Goal: Information Seeking & Learning: Learn about a topic

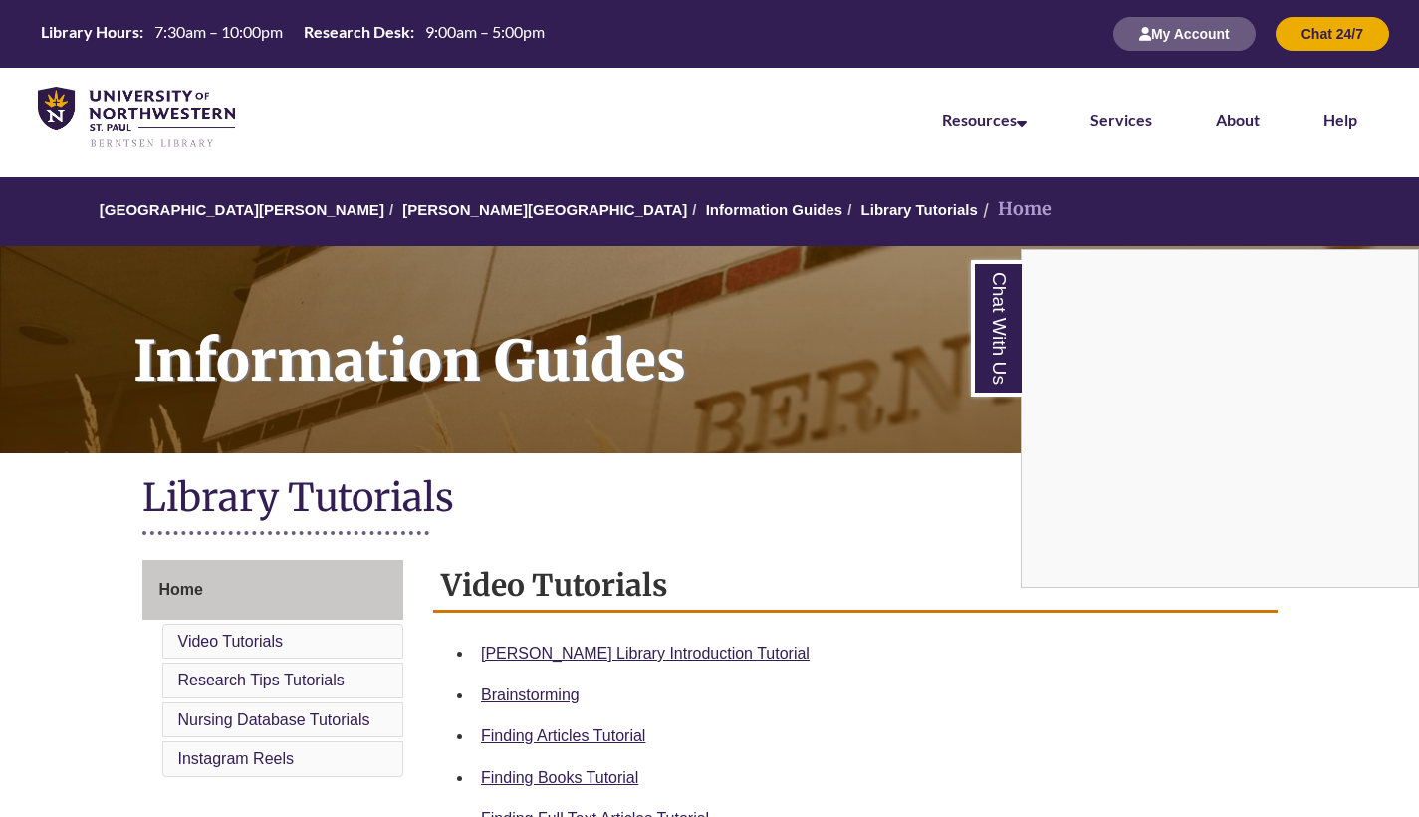
scroll to position [339, 0]
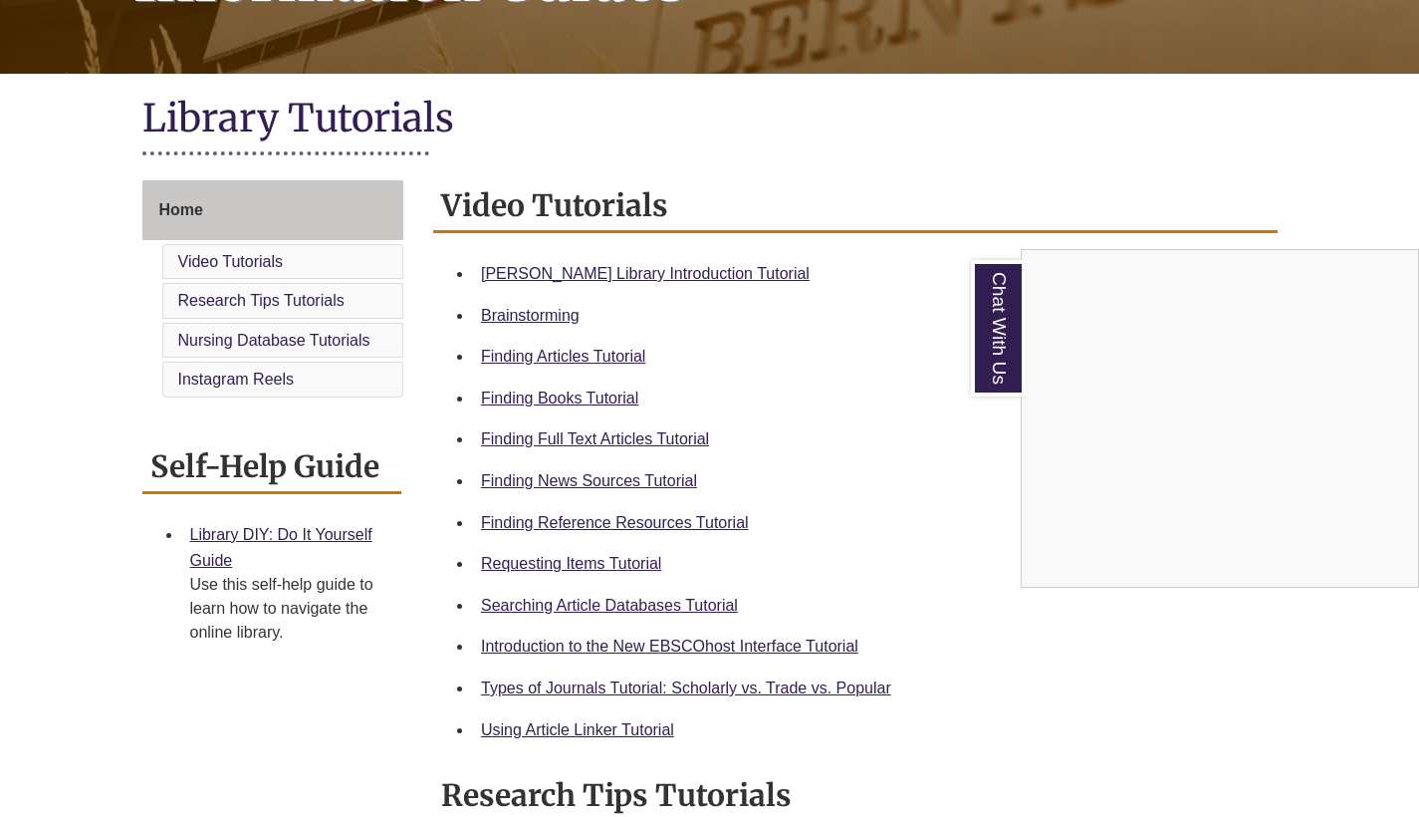
scroll to position [391, 0]
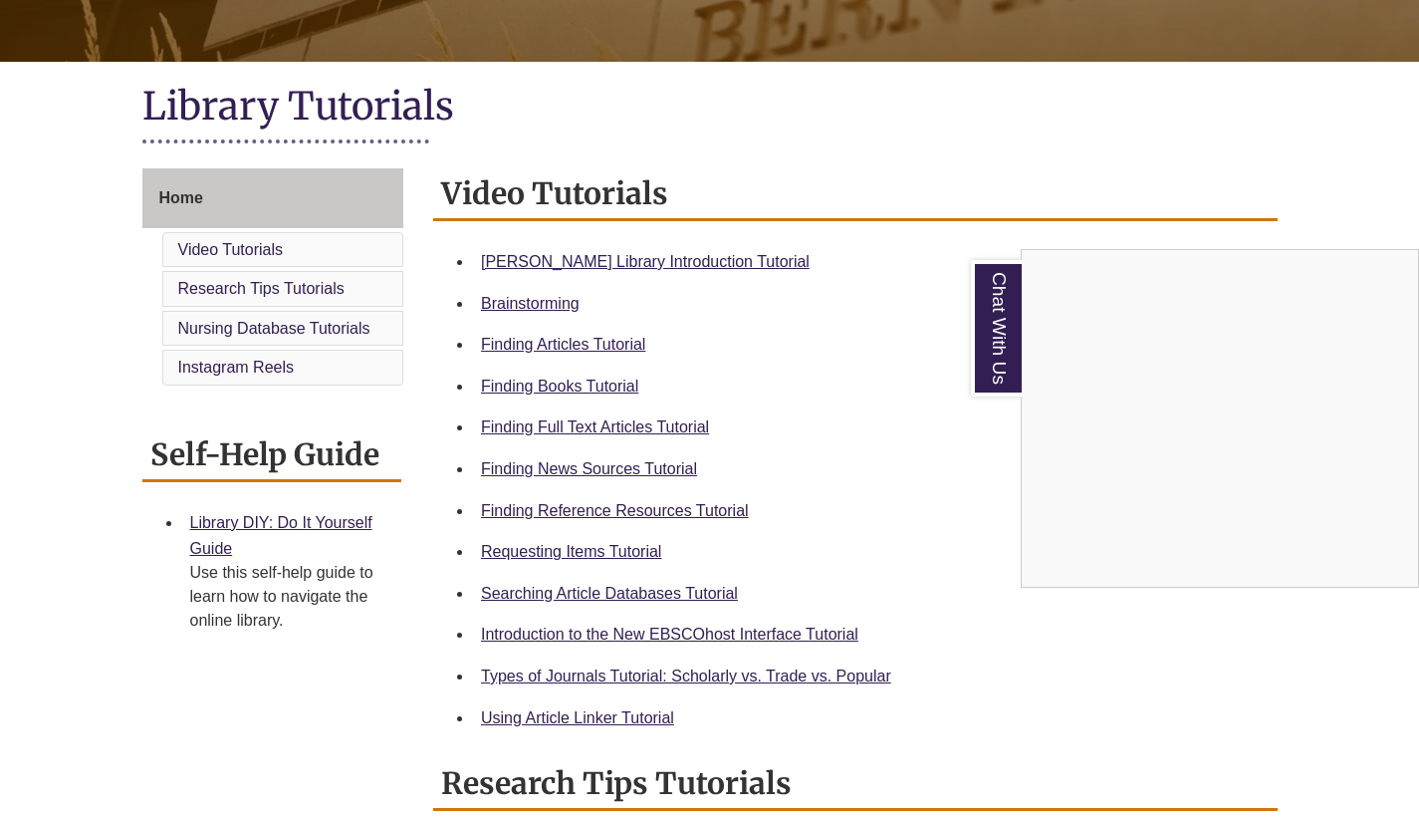
click at [753, 674] on div "Chat With Us" at bounding box center [709, 408] width 1419 height 817
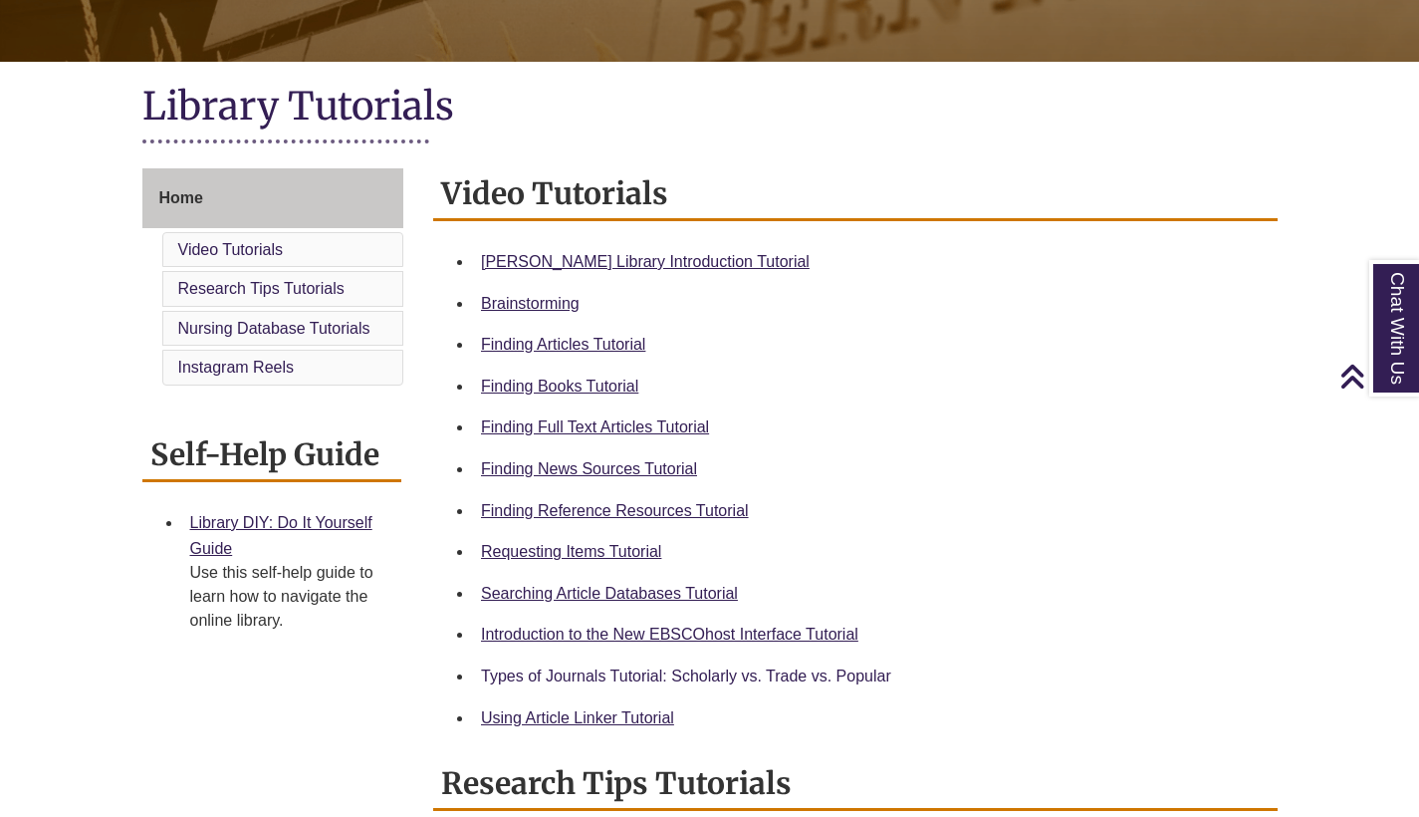
click at [833, 674] on link "Types of Journals Tutorial: Scholarly vs. Trade vs. Popular" at bounding box center [686, 675] width 410 height 17
click at [620, 339] on link "Finding Articles Tutorial" at bounding box center [563, 344] width 164 height 17
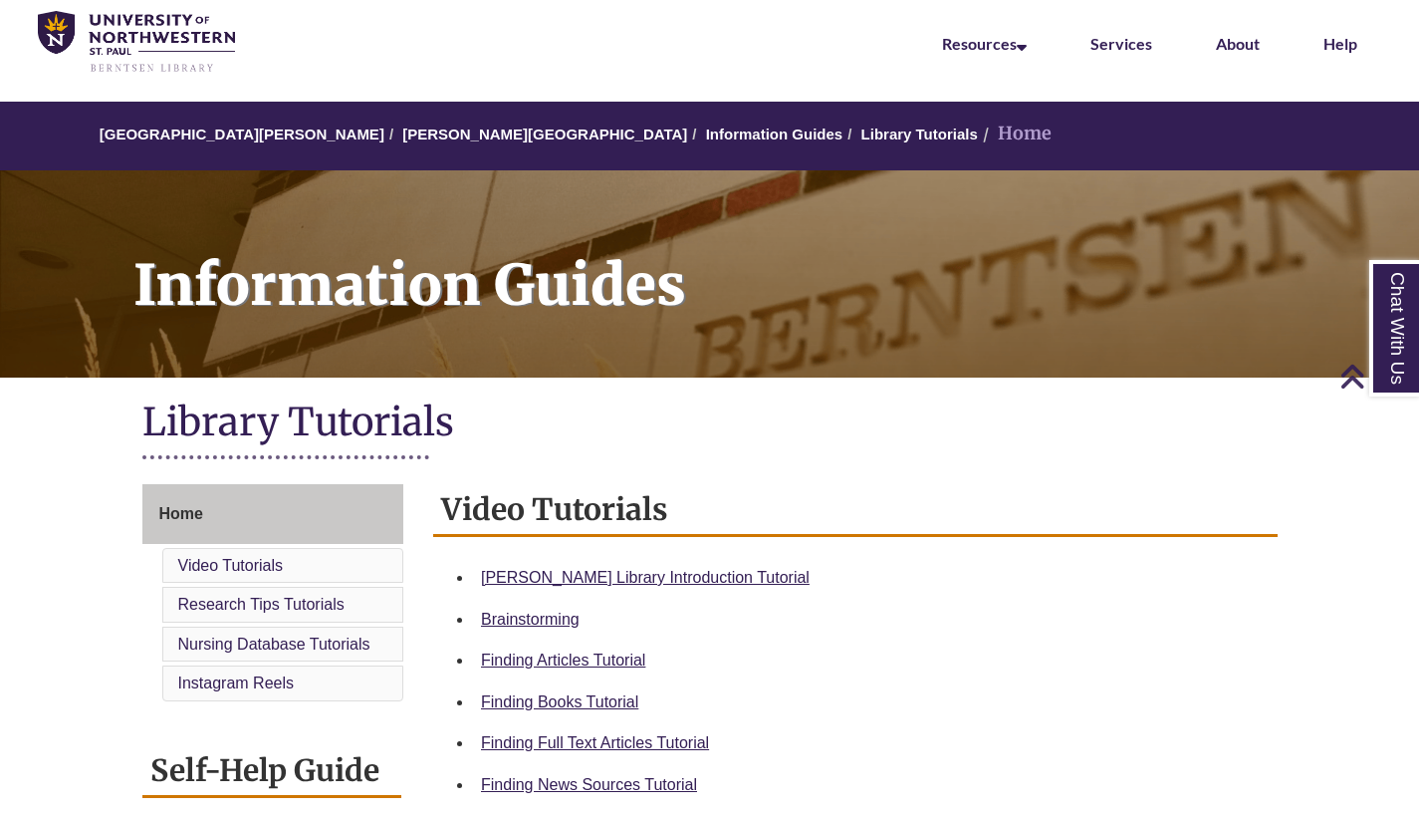
scroll to position [0, 0]
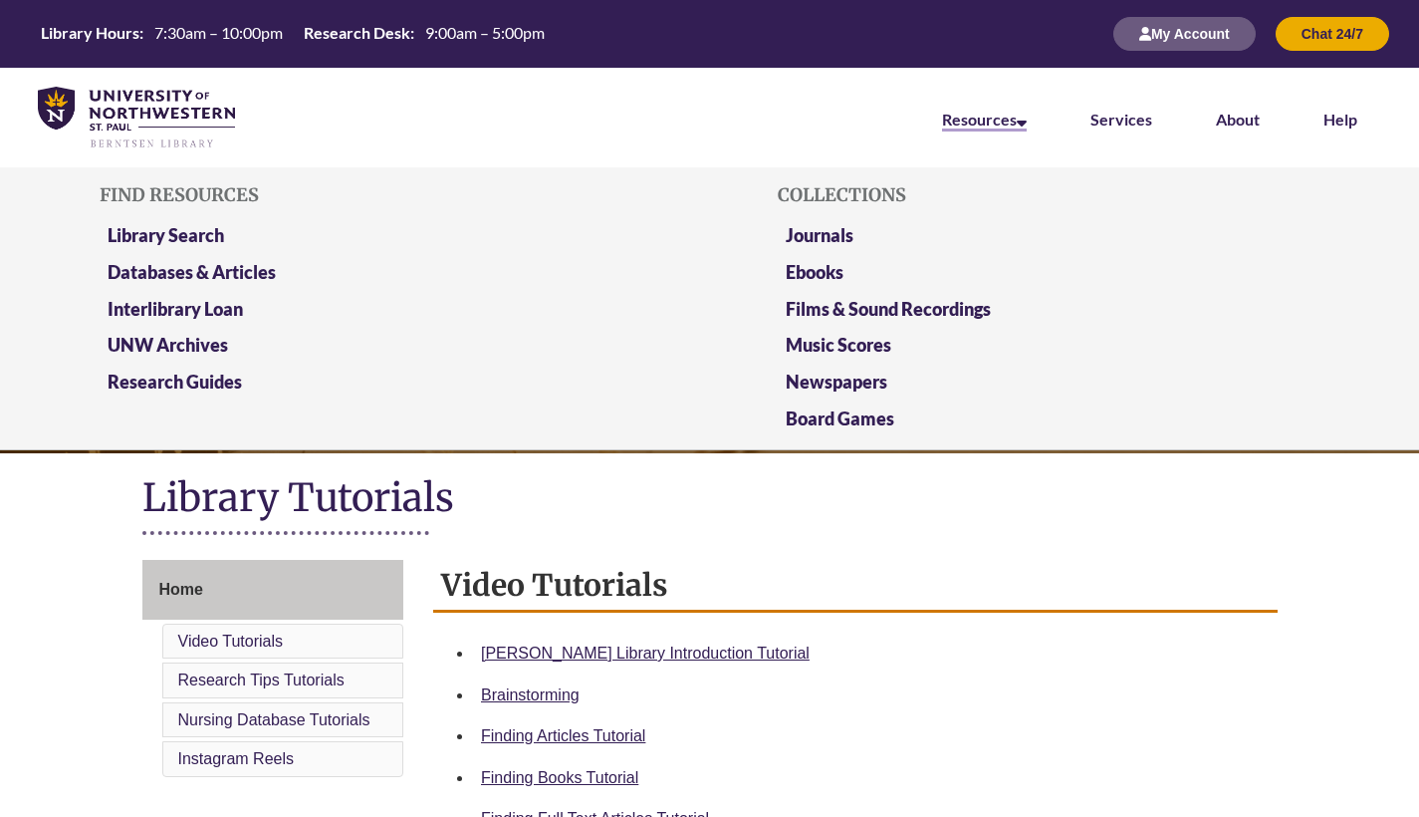
click at [1009, 121] on link "Resources" at bounding box center [984, 121] width 85 height 22
click at [198, 230] on link "Library Search" at bounding box center [166, 236] width 117 height 25
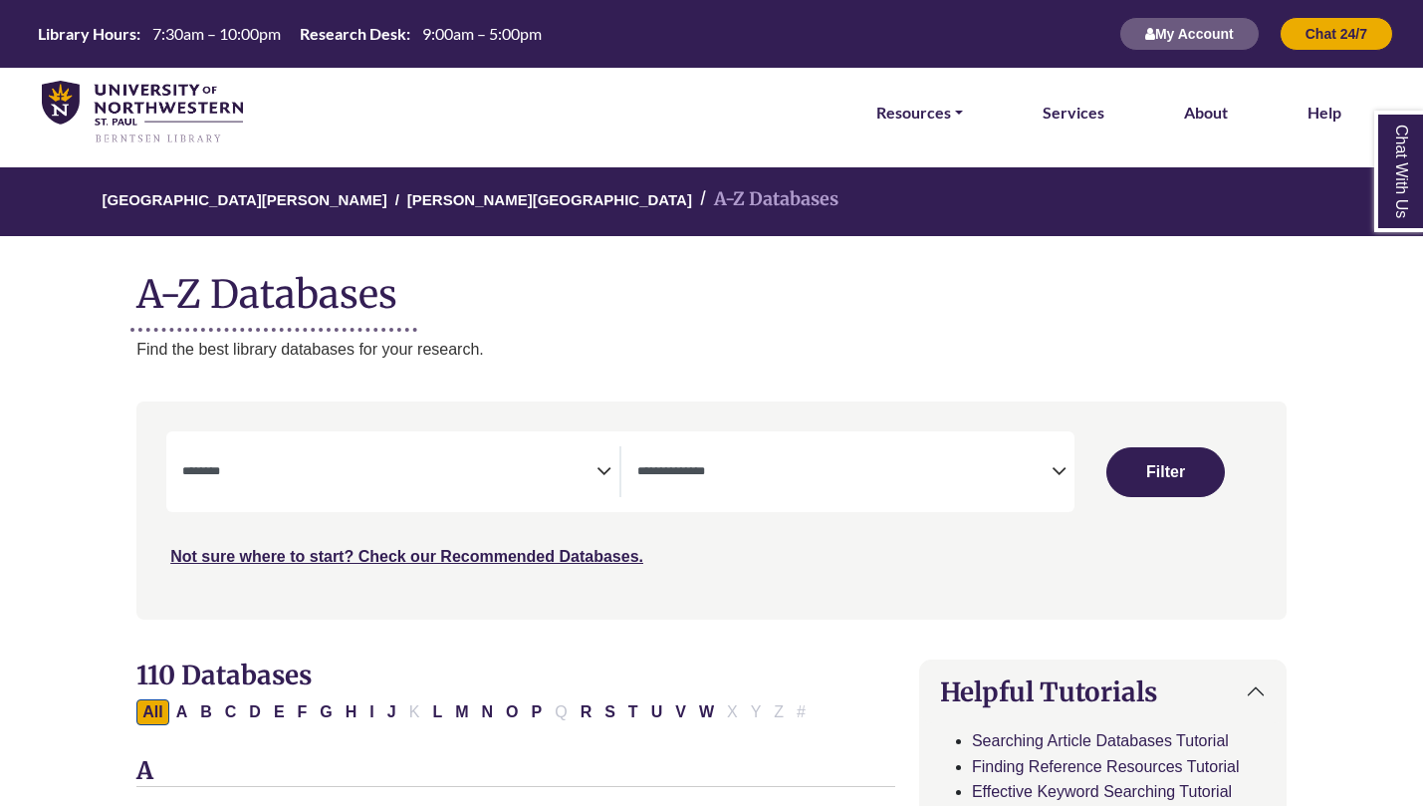
select select "Database Subject Filter"
select select "Database Types Filter"
click at [575, 465] on textarea "Search" at bounding box center [389, 473] width 414 height 16
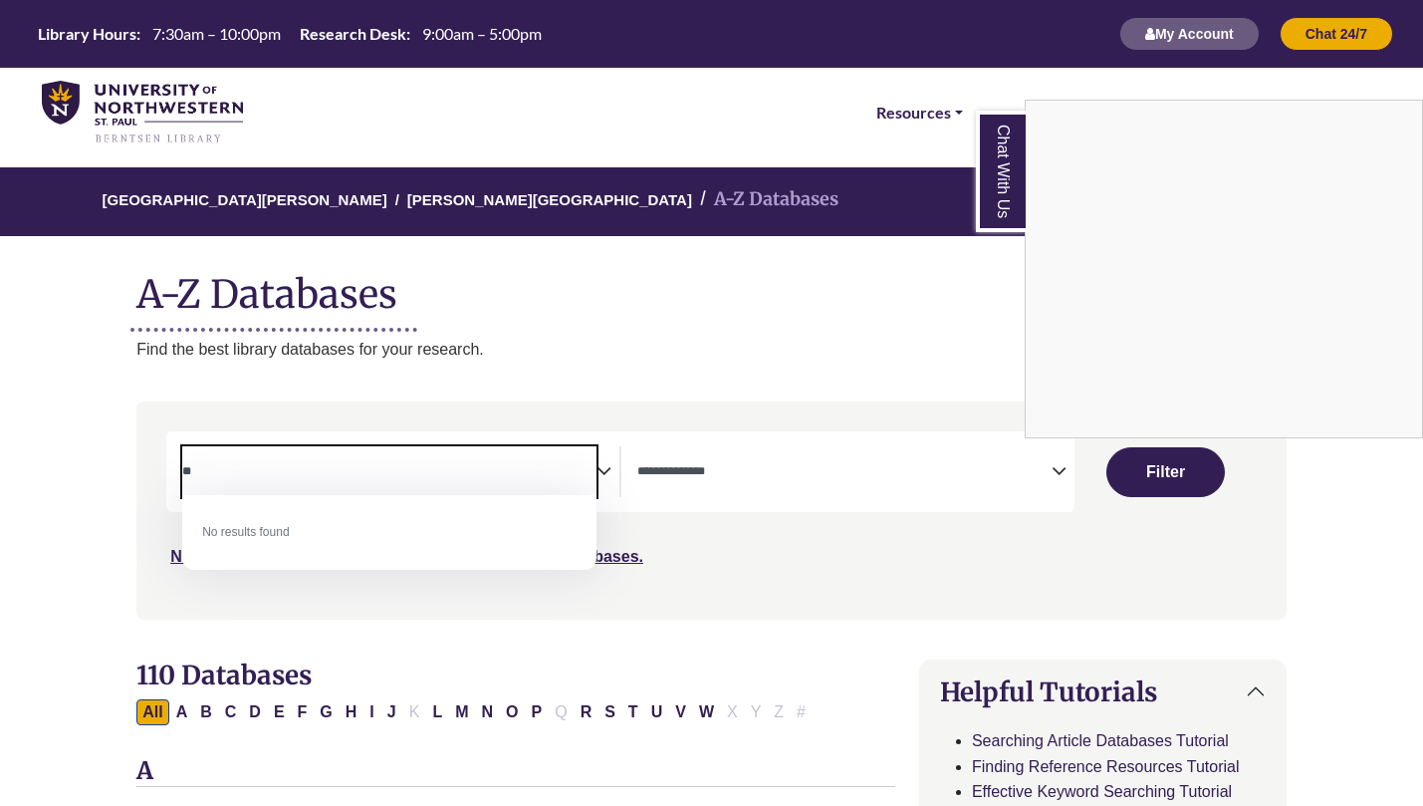
type textarea "*"
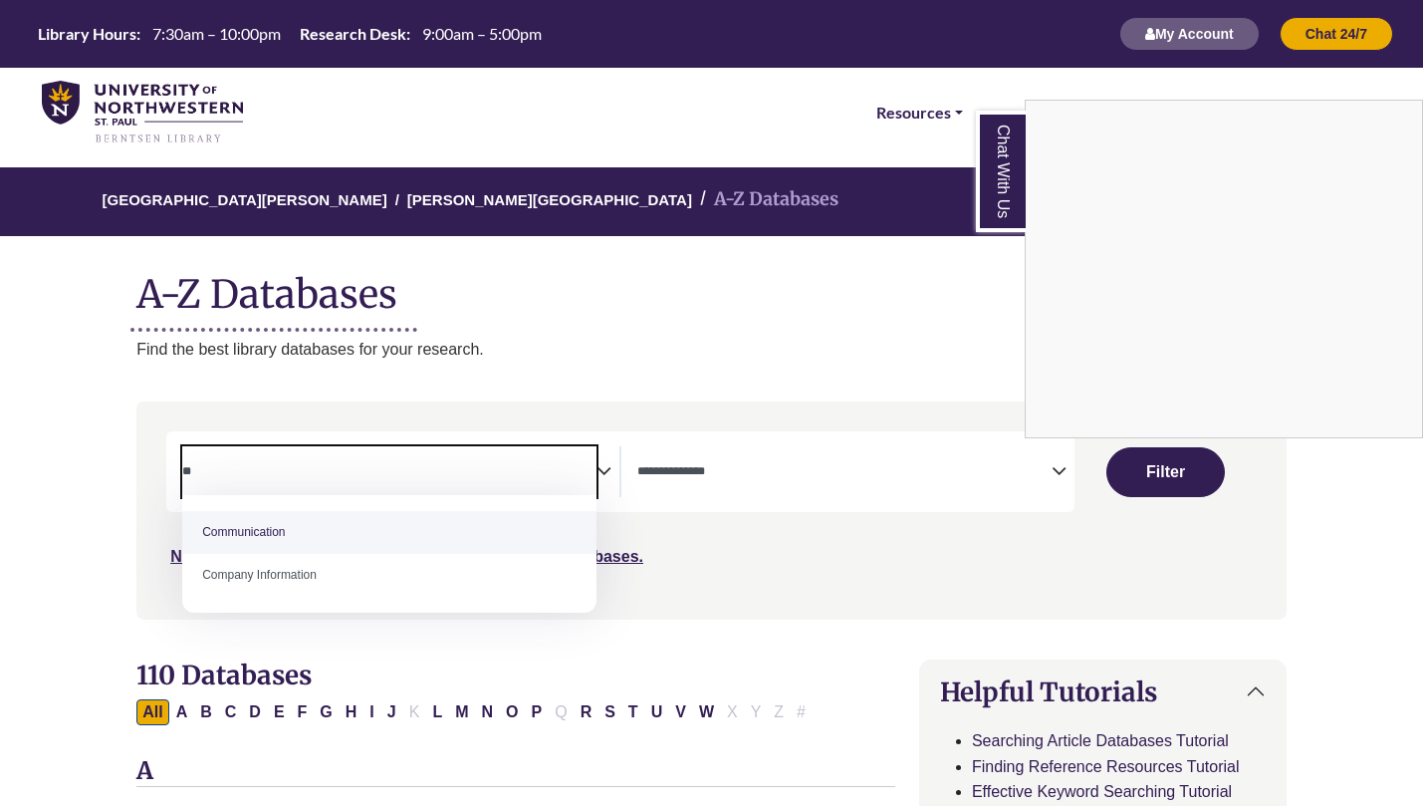
type textarea "*"
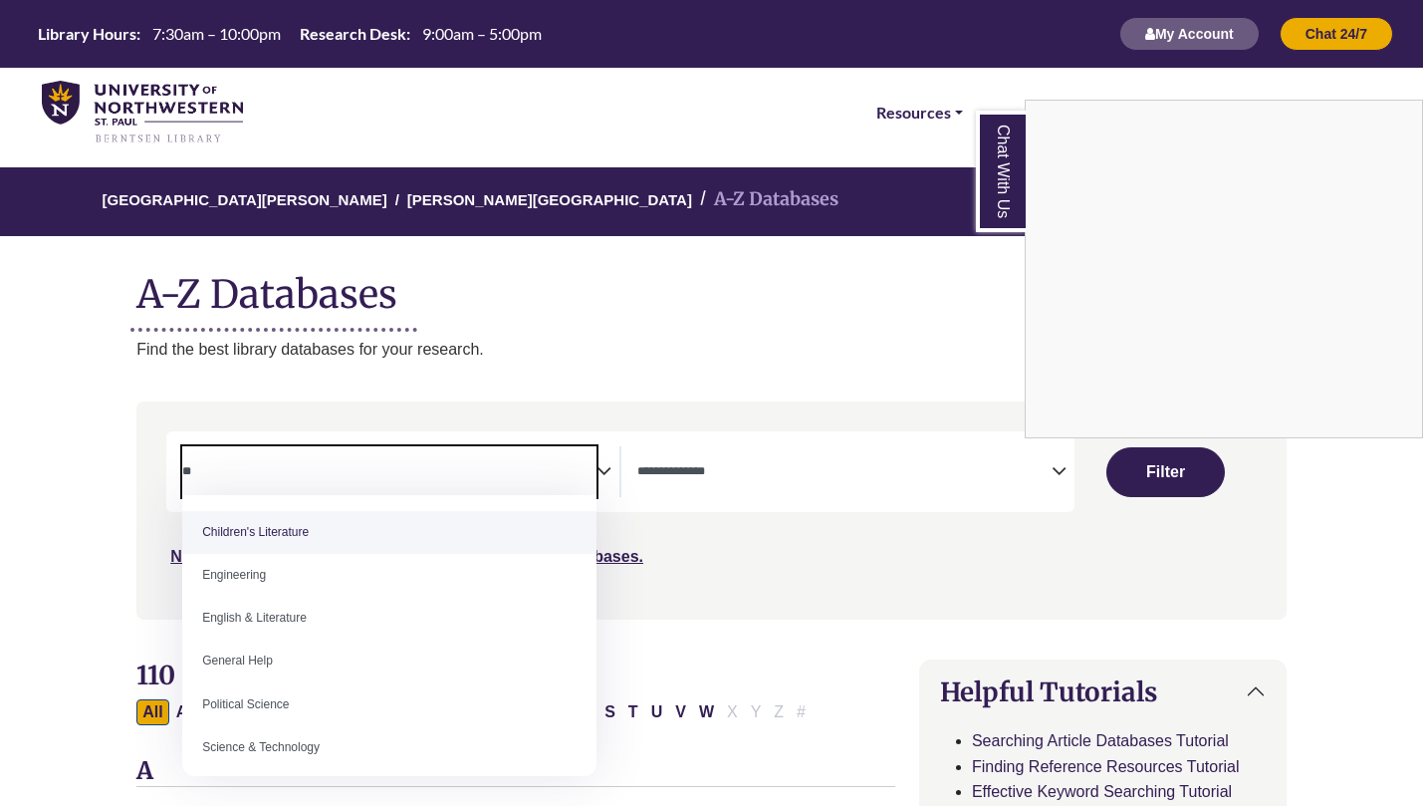
type textarea "*"
click at [791, 482] on div "Chat With Us" at bounding box center [711, 403] width 1423 height 806
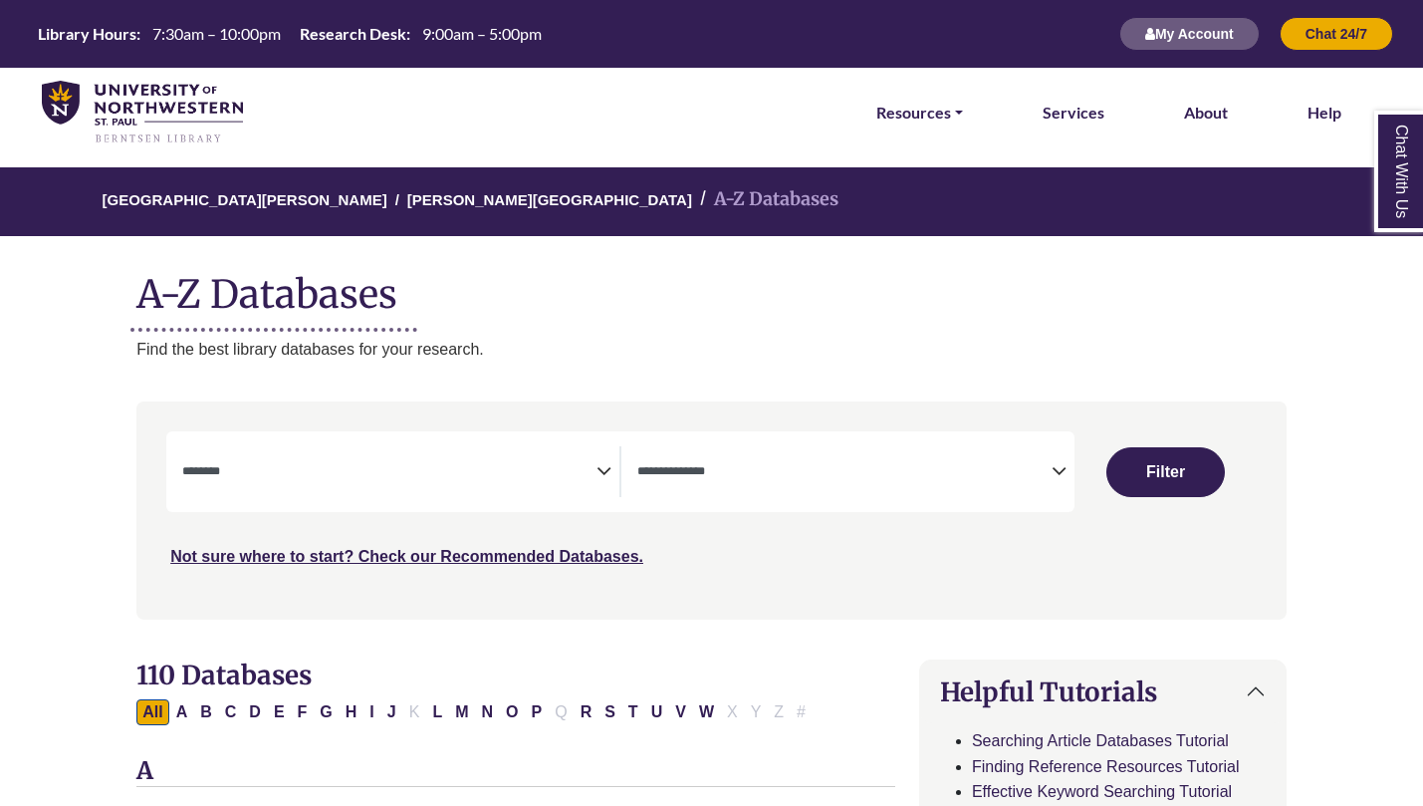
click at [1055, 462] on icon "Search filters" at bounding box center [1059, 468] width 15 height 30
click at [529, 469] on textarea "Search" at bounding box center [389, 473] width 414 height 16
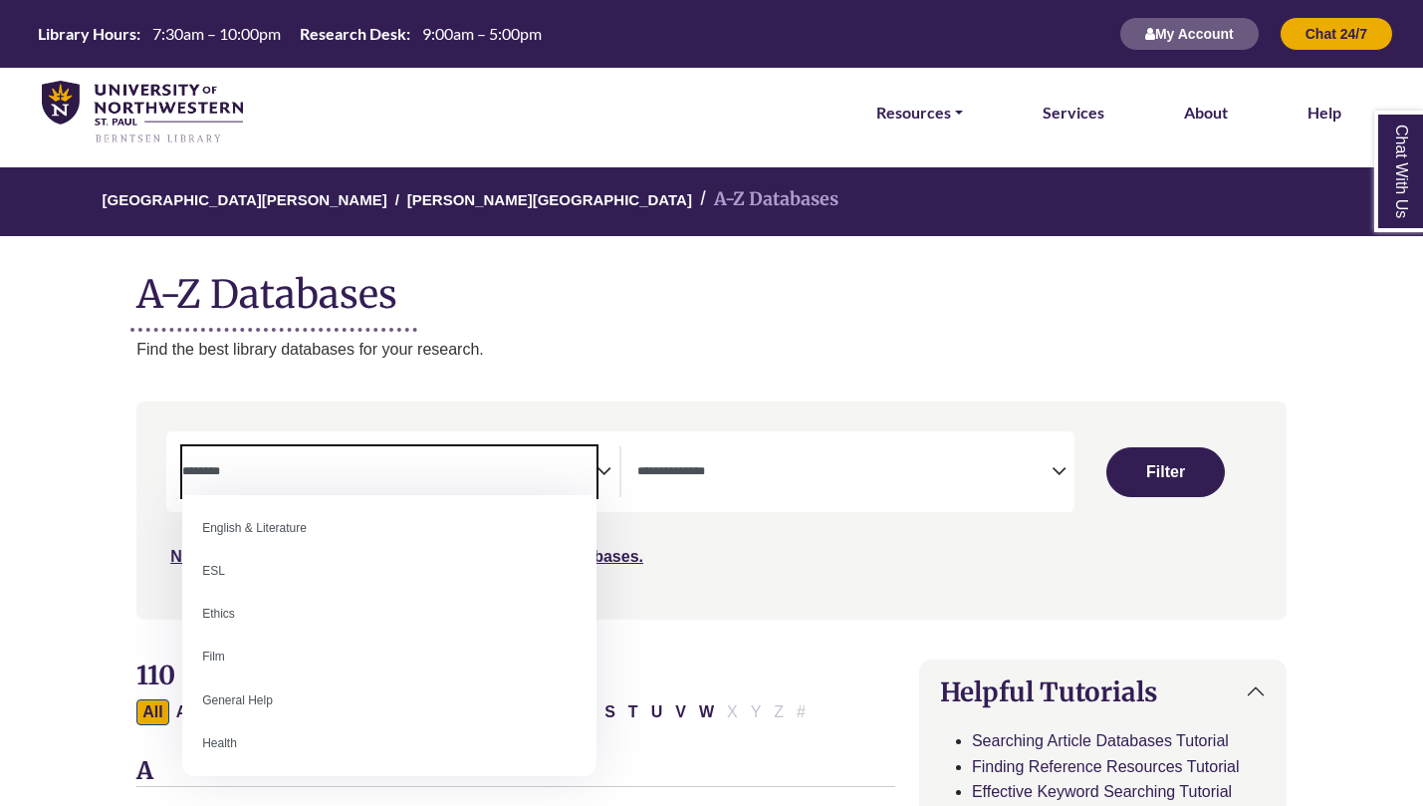
scroll to position [676, 0]
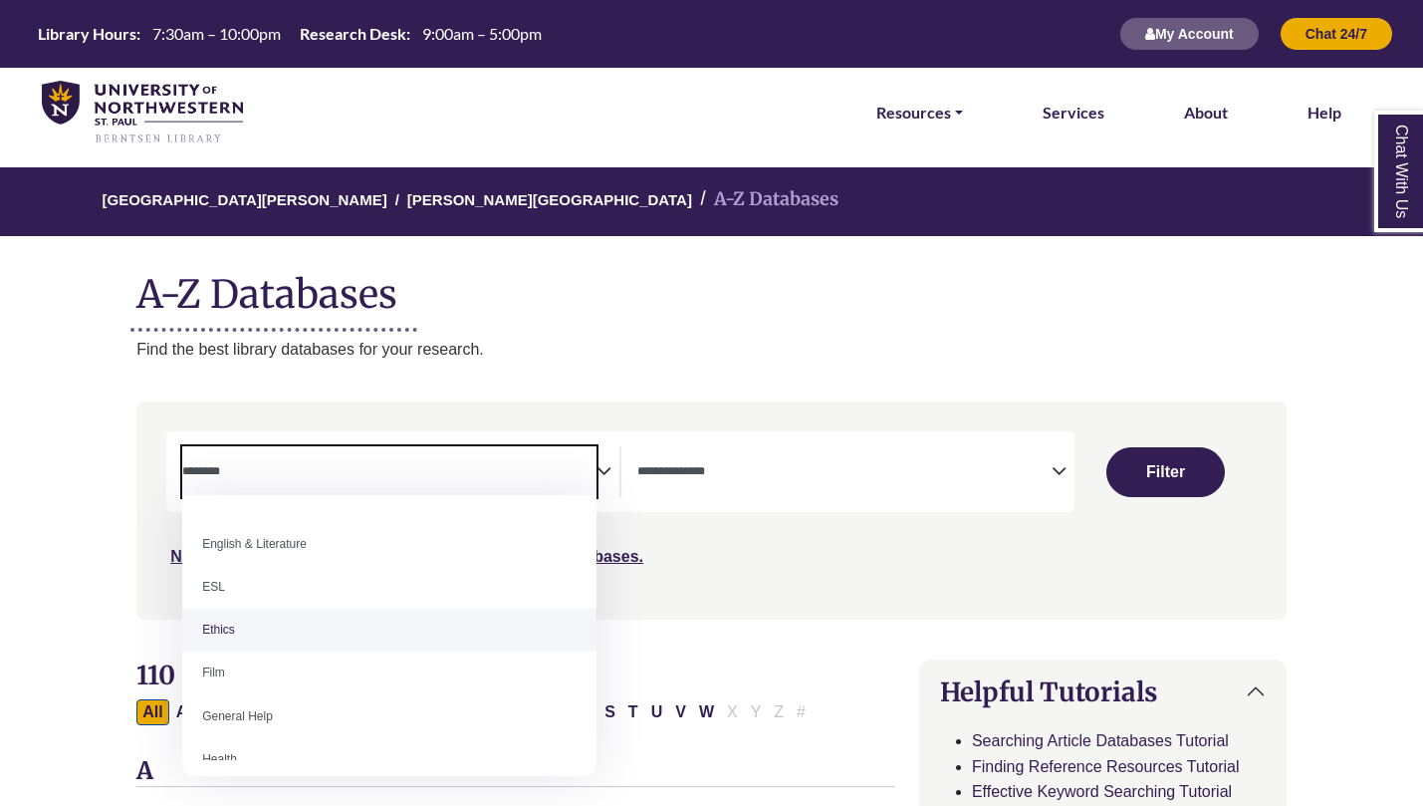
select select "******"
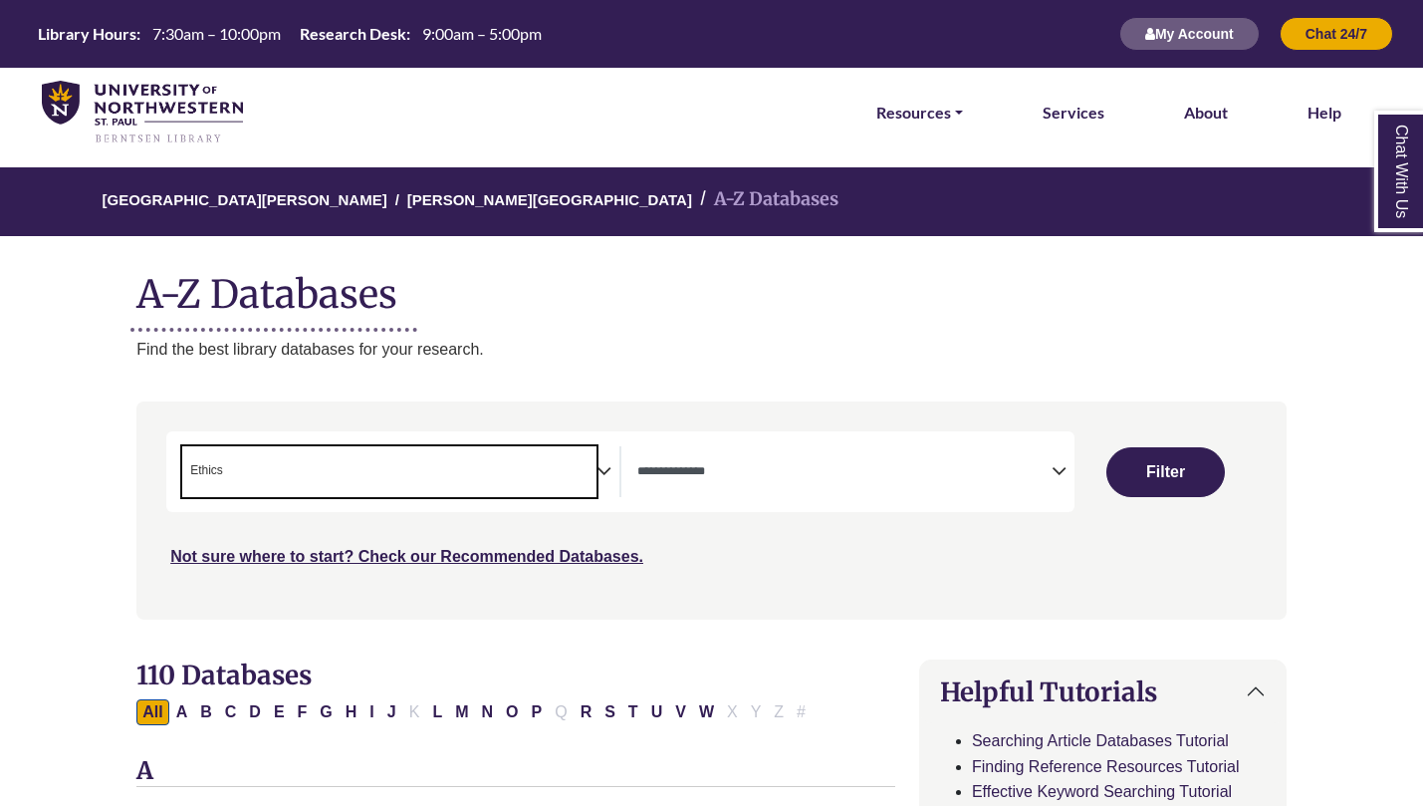
scroll to position [341, 0]
click at [608, 472] on icon "Search filters" at bounding box center [604, 468] width 15 height 30
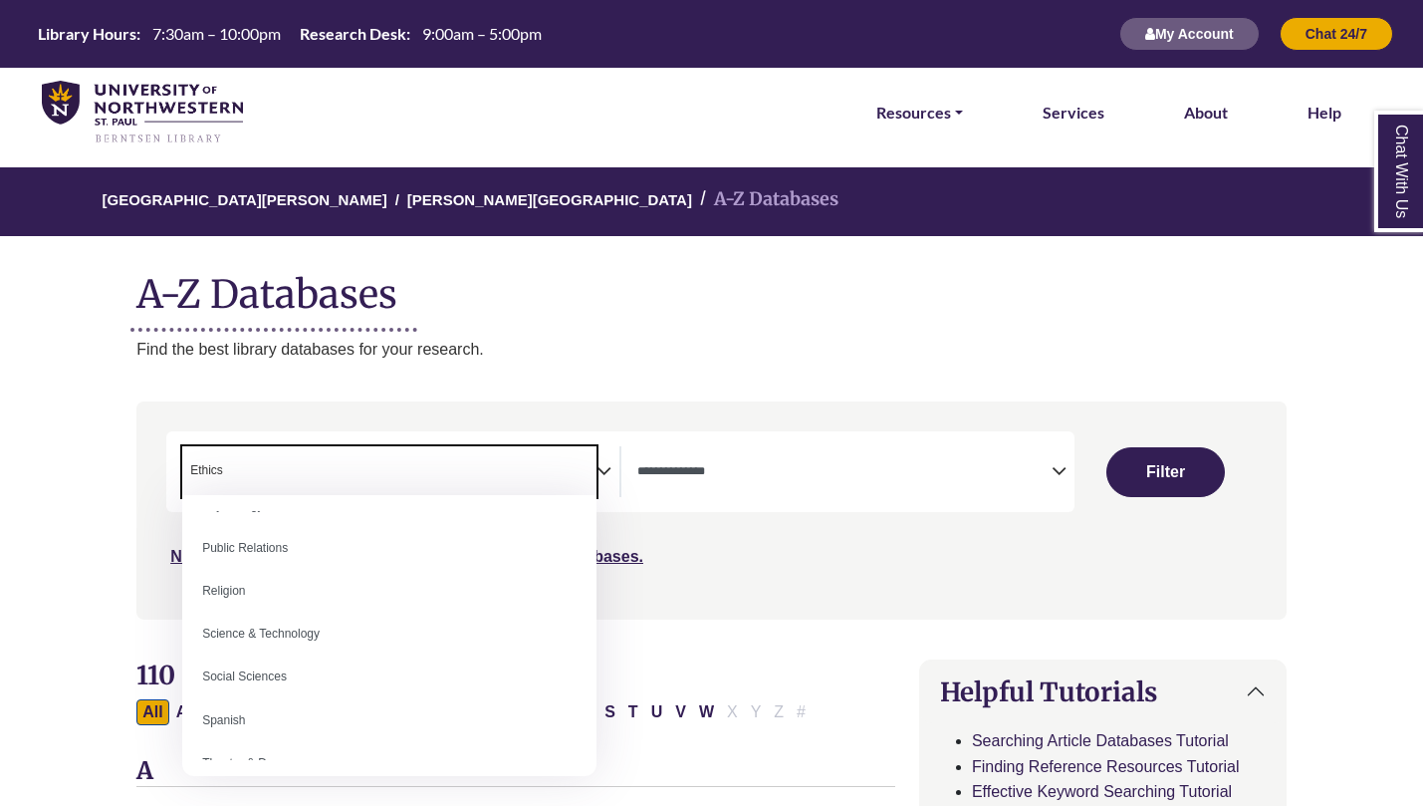
scroll to position [1602, 0]
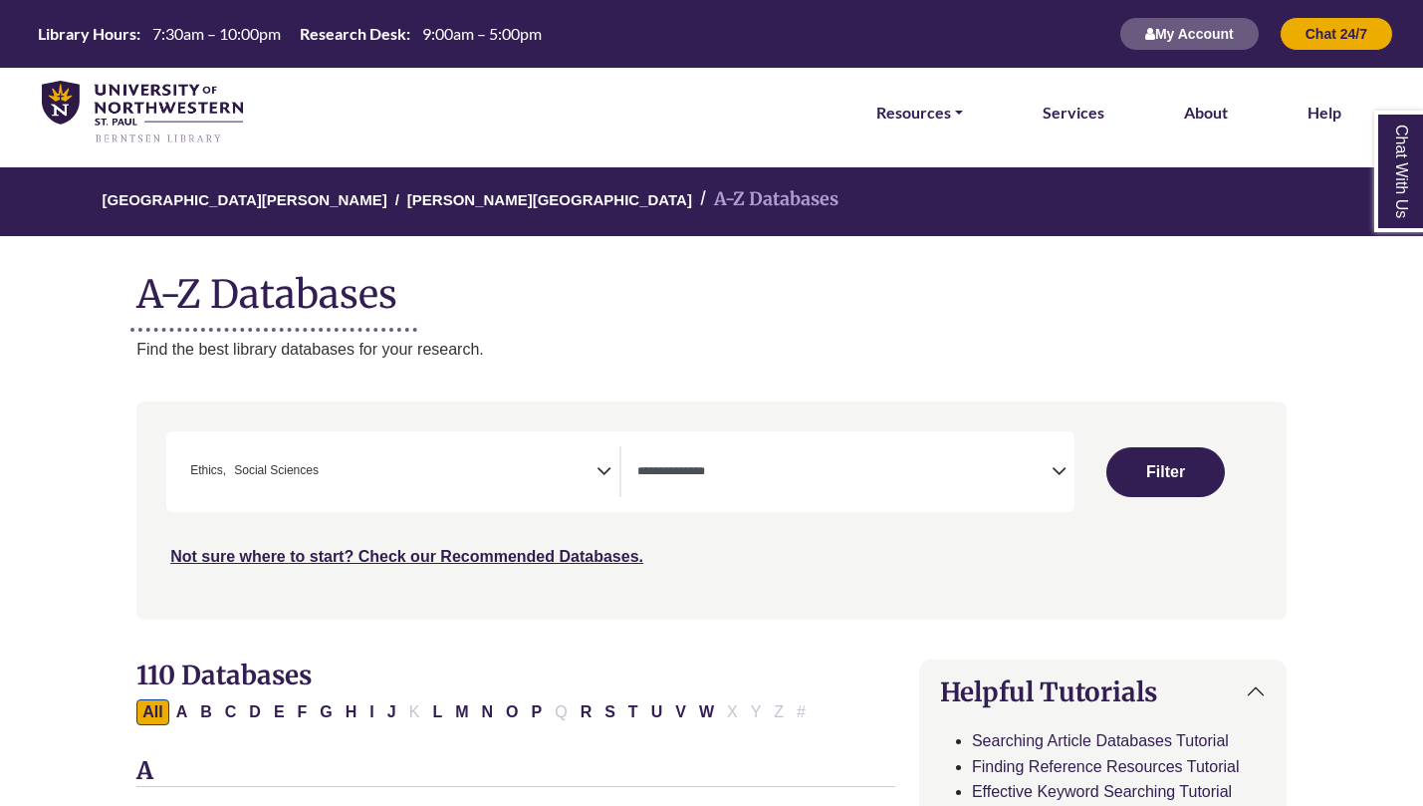
click at [607, 463] on icon "Search filters" at bounding box center [604, 468] width 15 height 30
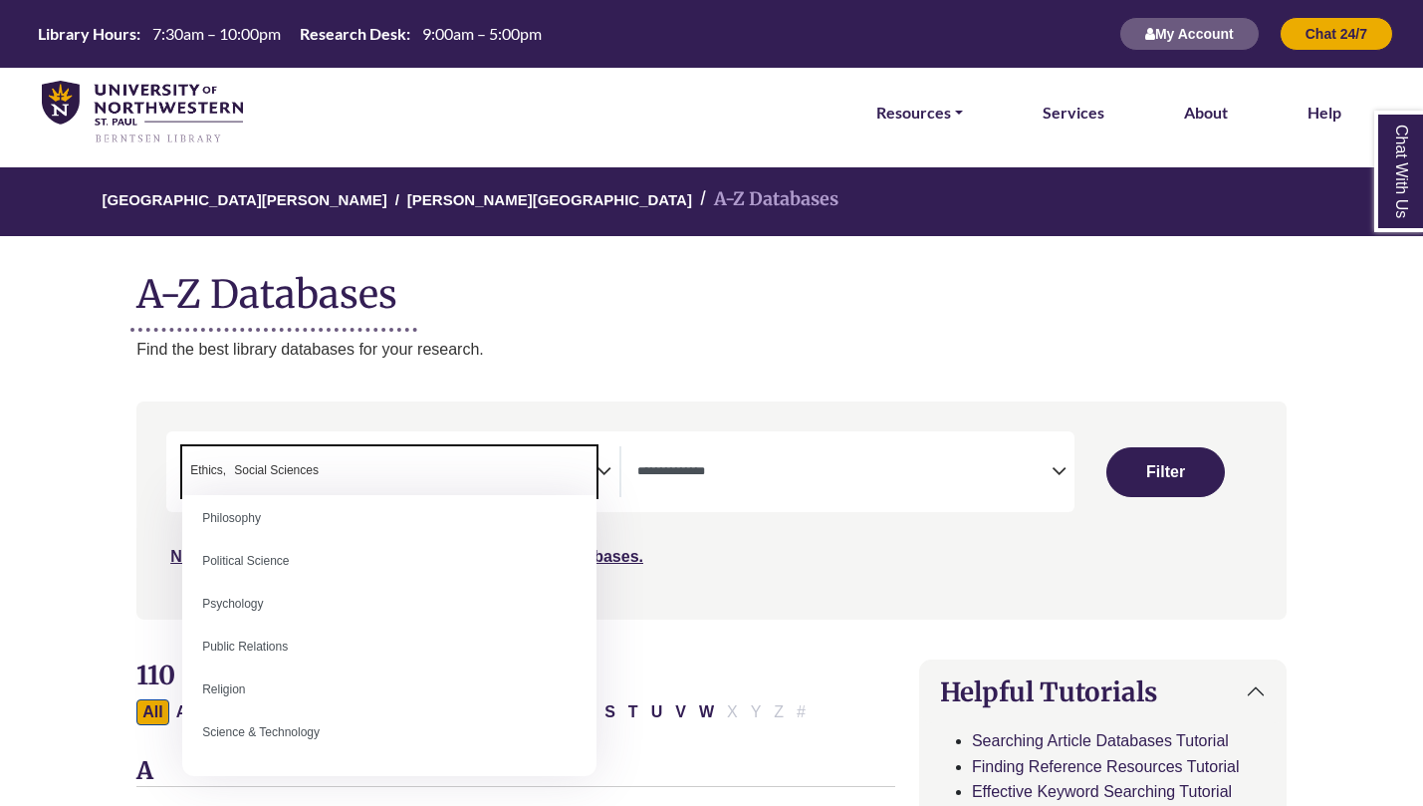
scroll to position [1578, 0]
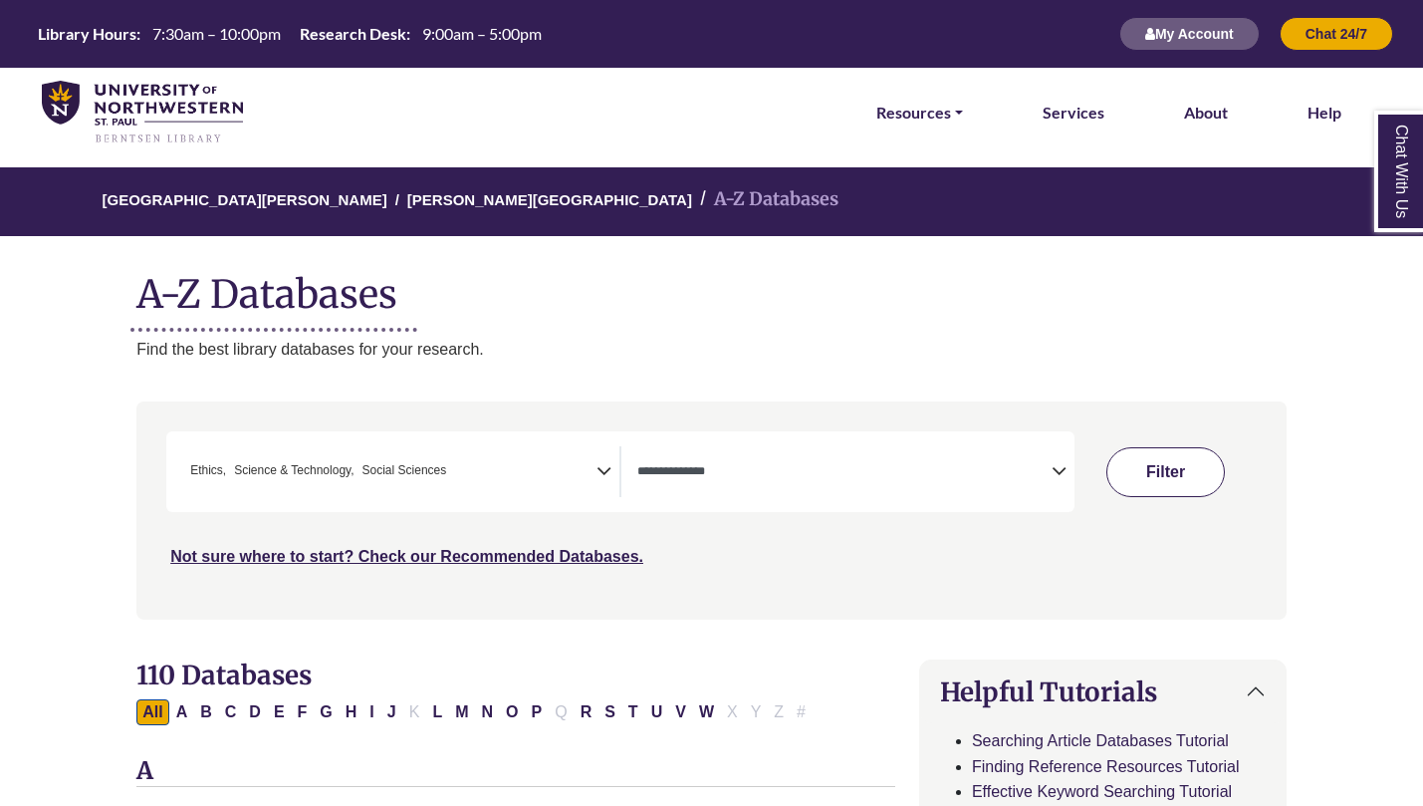
click at [1145, 476] on button "Filter" at bounding box center [1165, 472] width 119 height 50
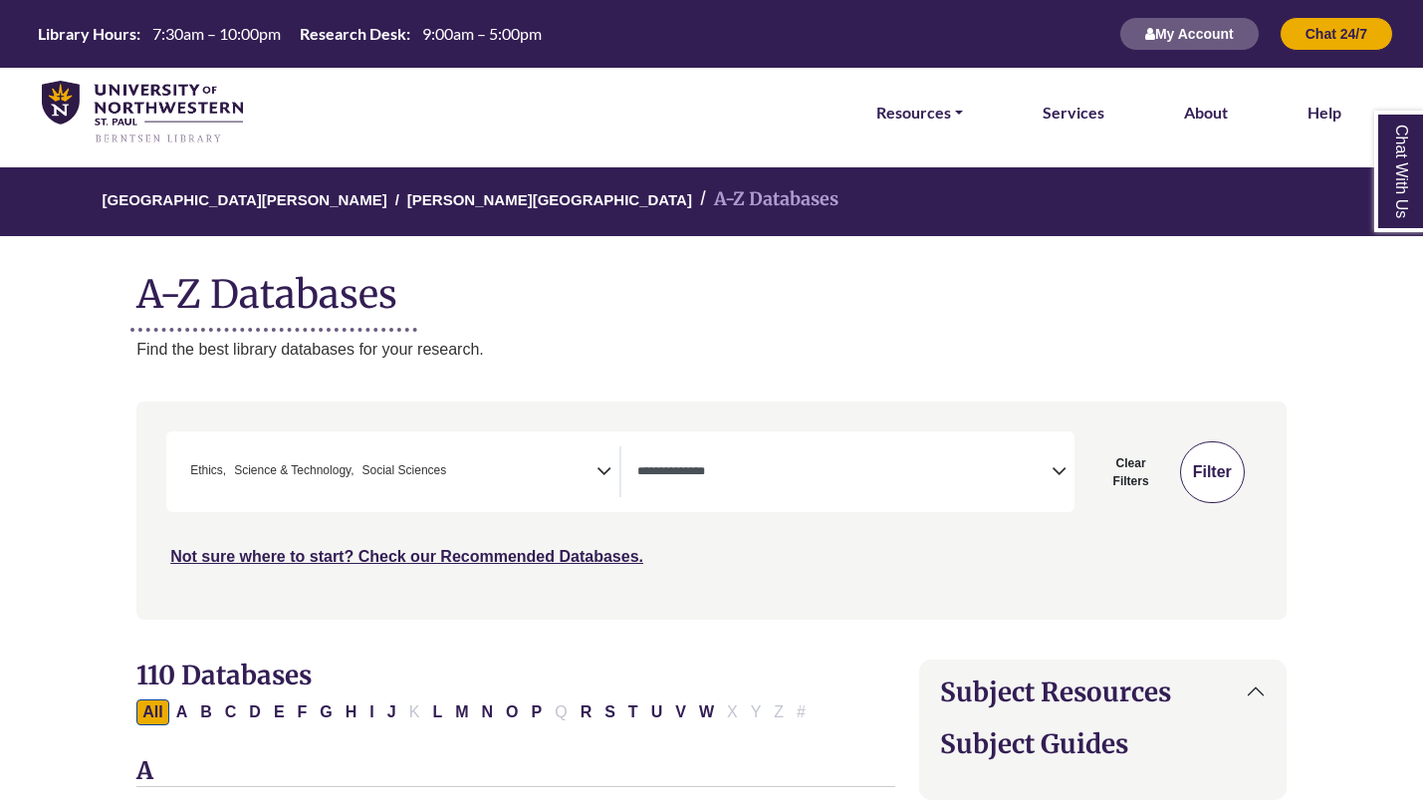
select select "Database Types Filter"
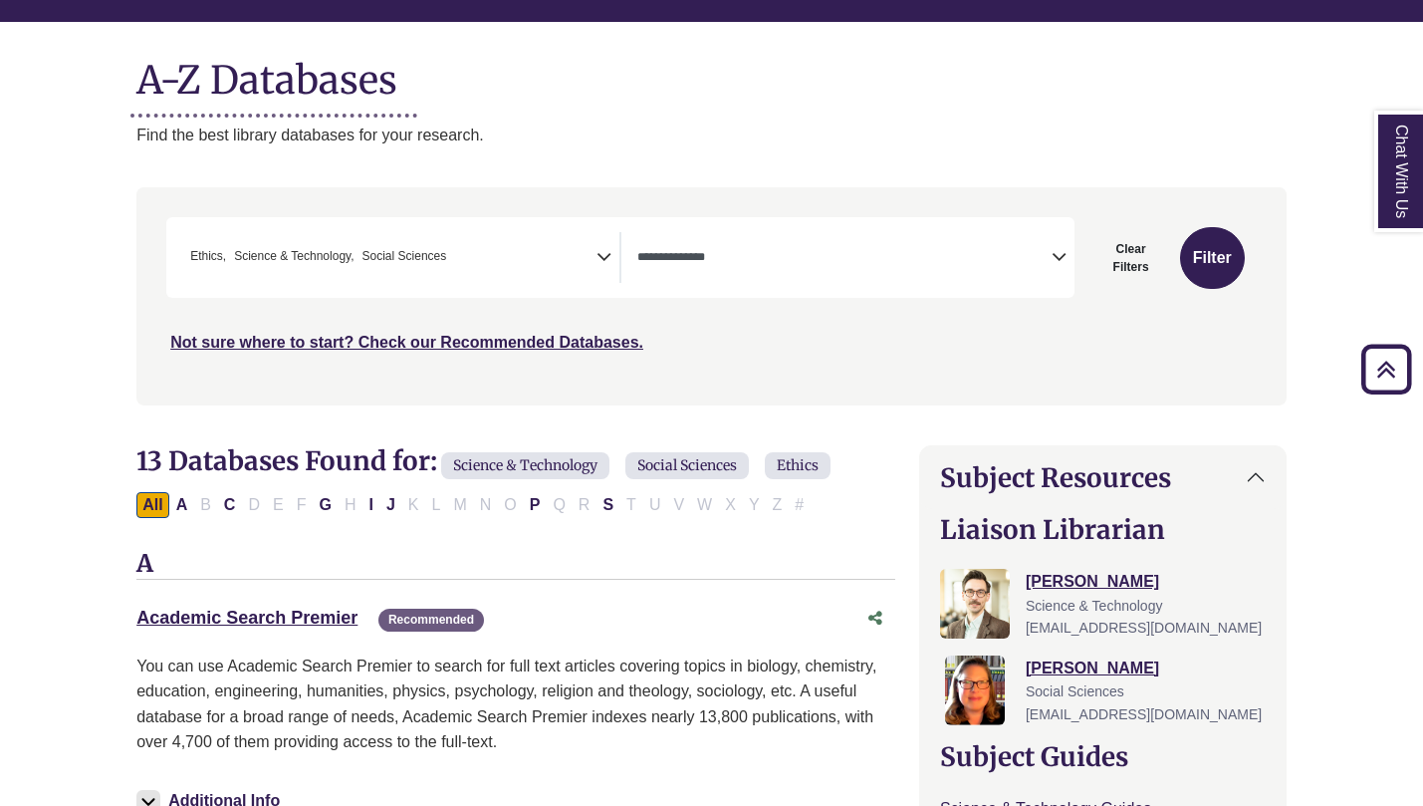
scroll to position [204, 0]
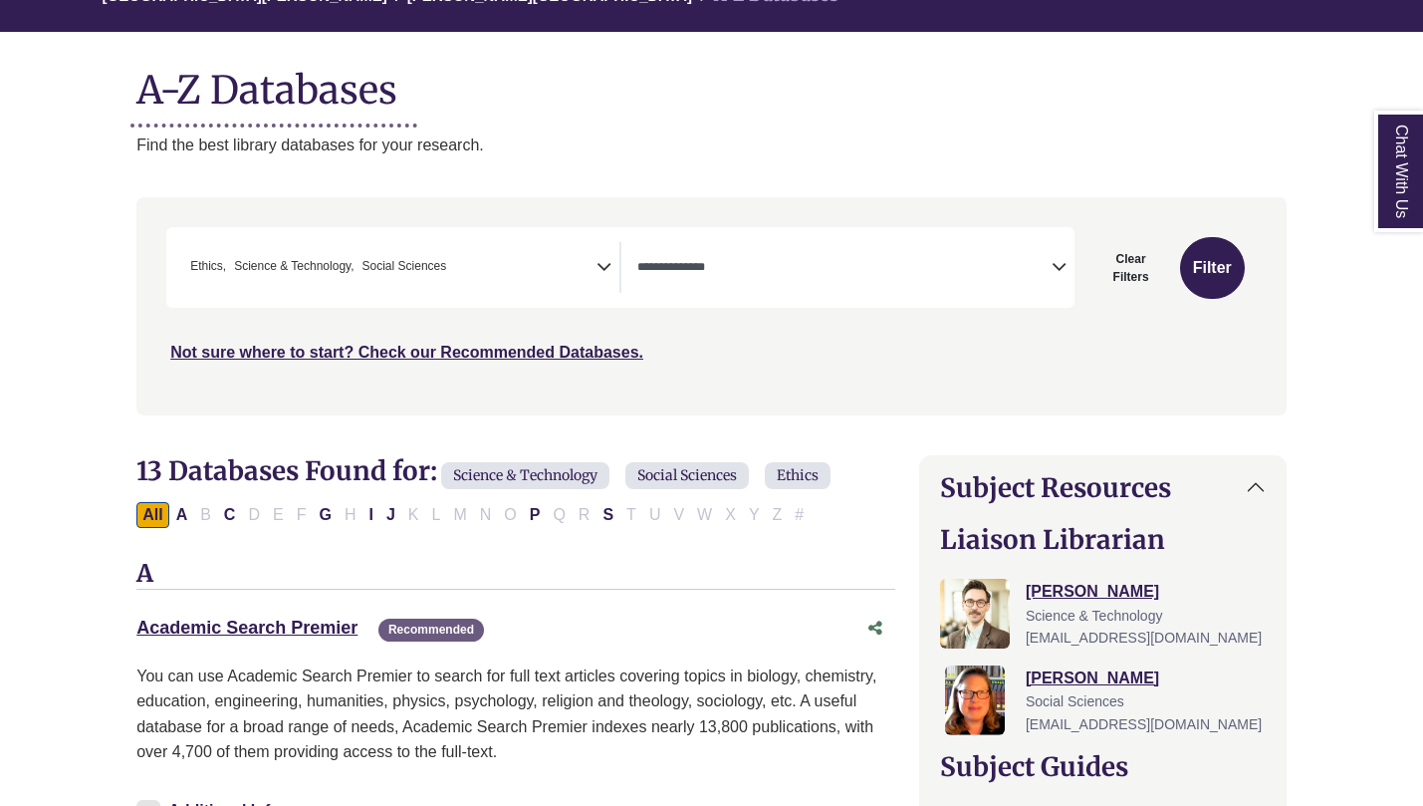
click at [602, 251] on icon "Search filters" at bounding box center [604, 264] width 15 height 30
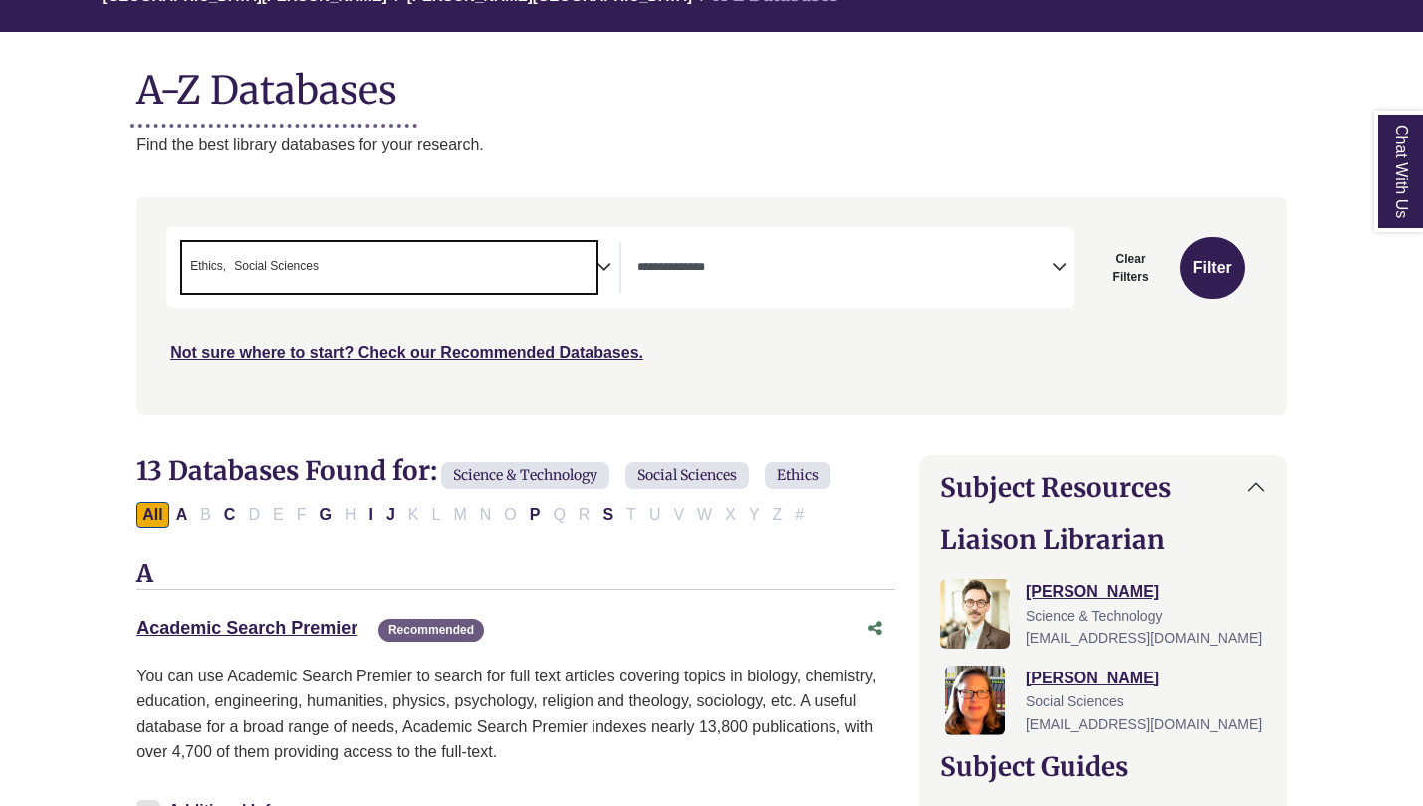
click at [603, 265] on icon "Search filters" at bounding box center [604, 264] width 15 height 30
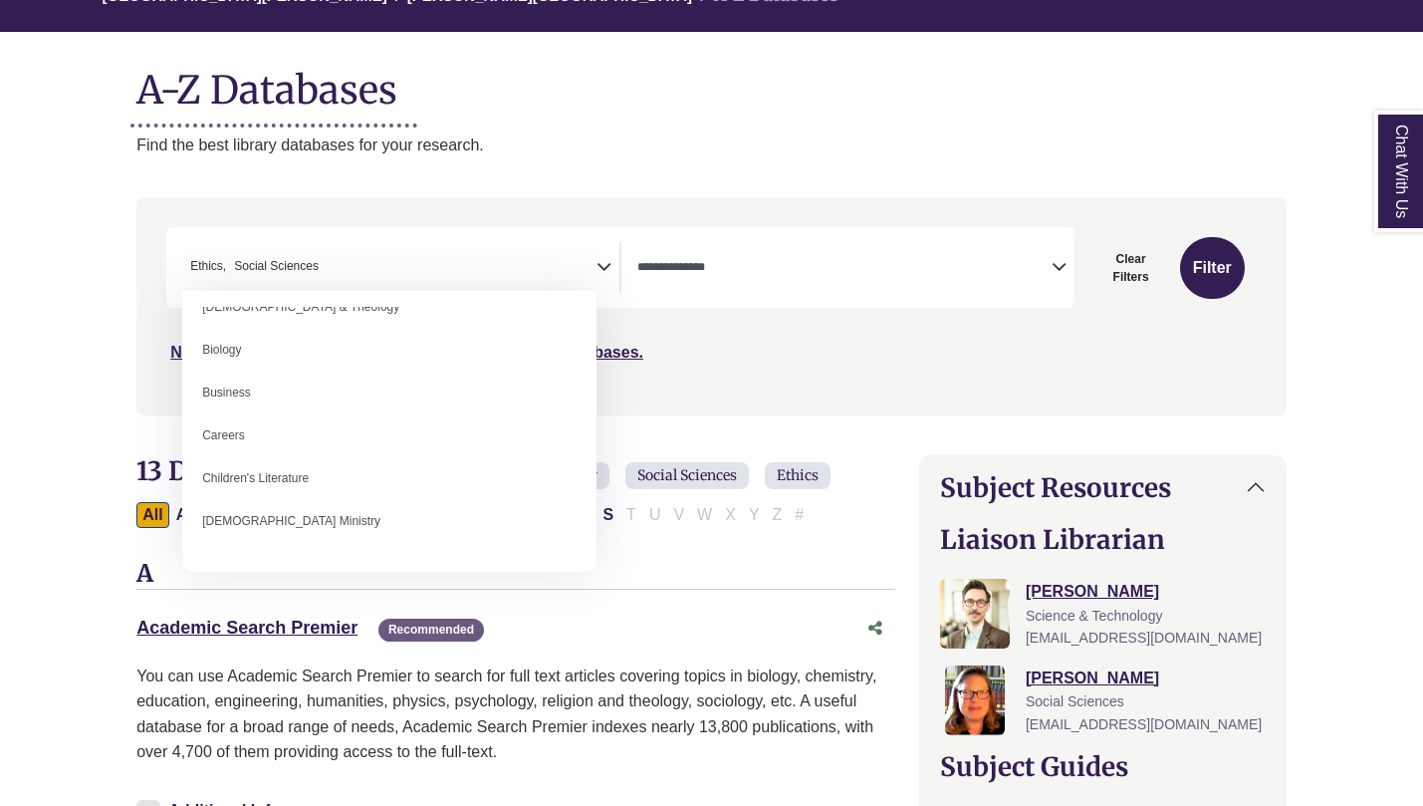
scroll to position [209, 0]
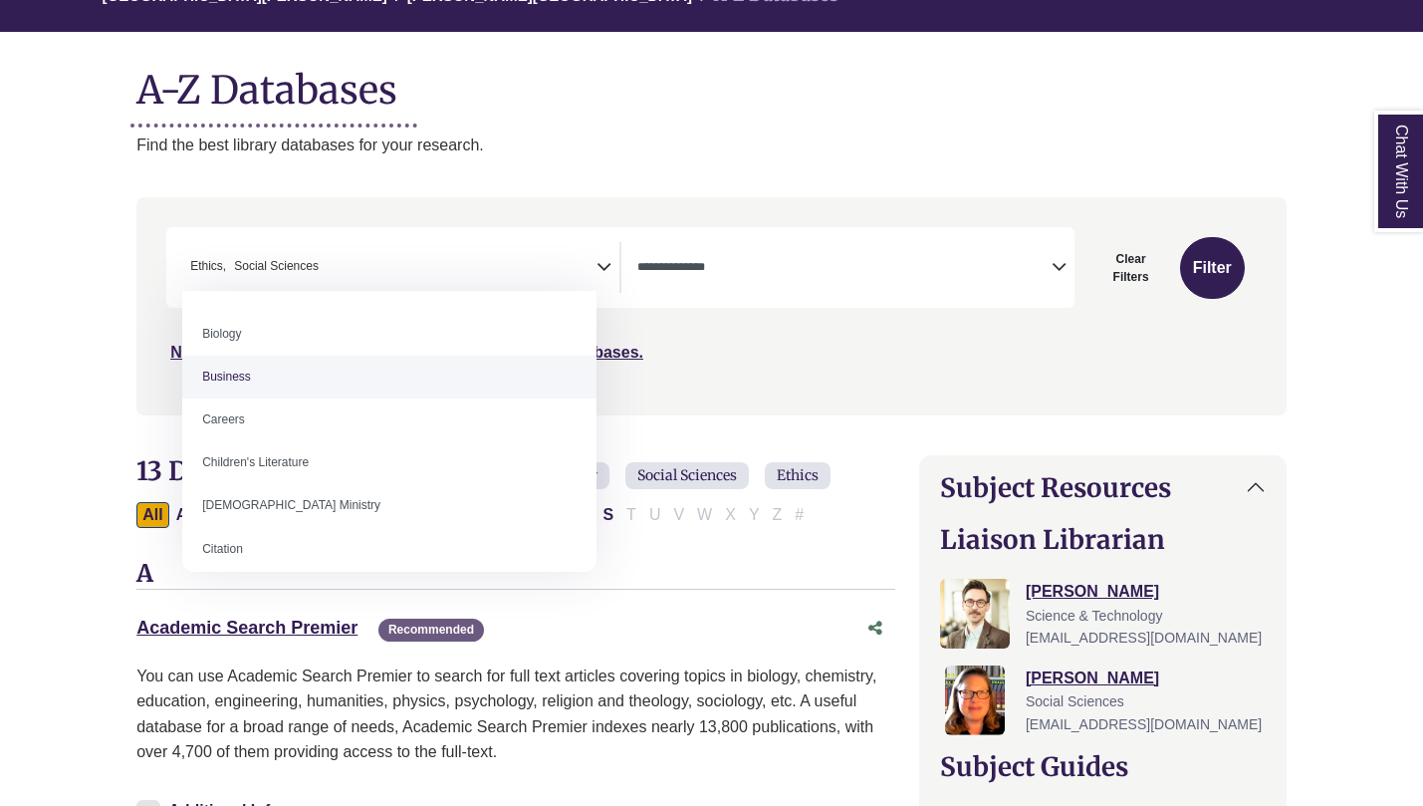
select select "*****"
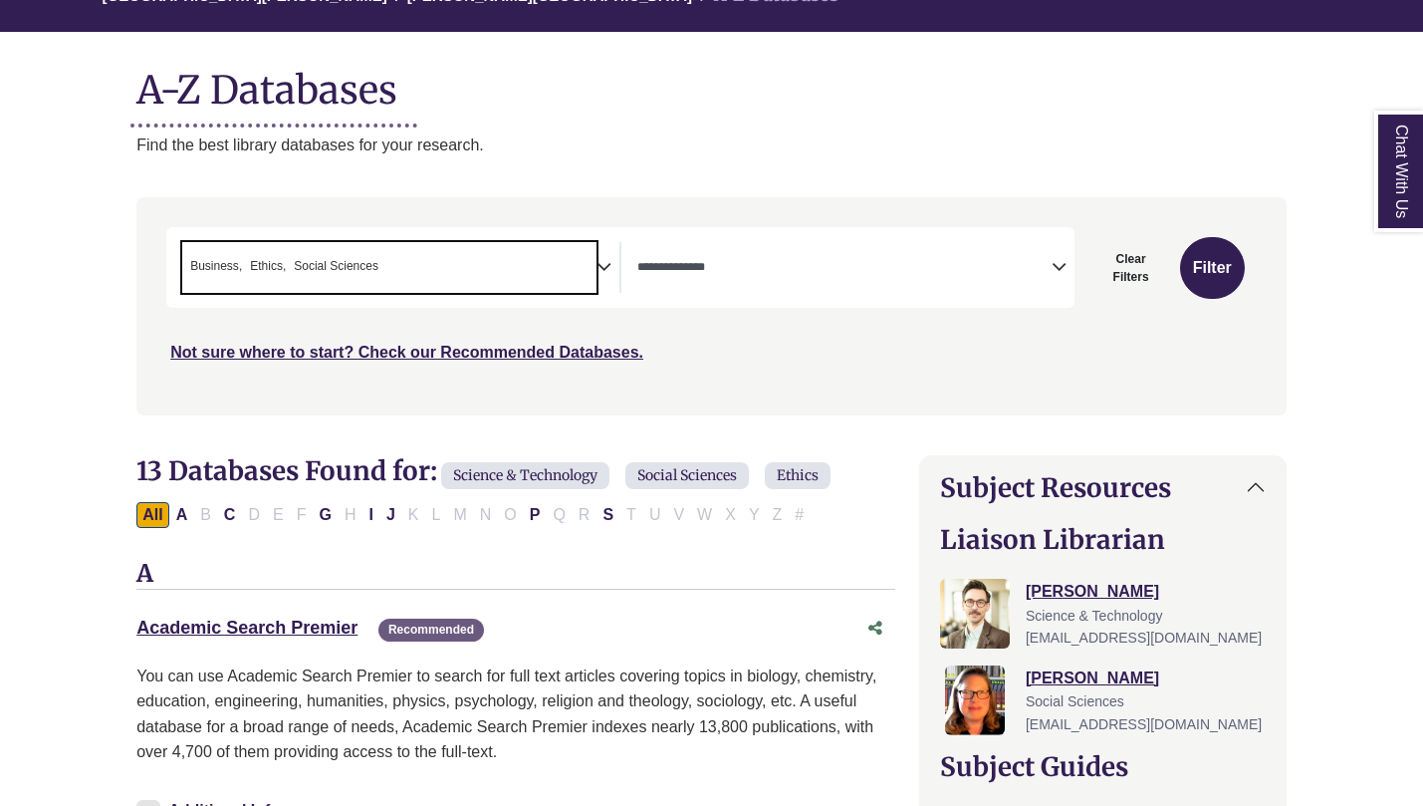
click at [605, 262] on icon "Search filters" at bounding box center [604, 264] width 15 height 30
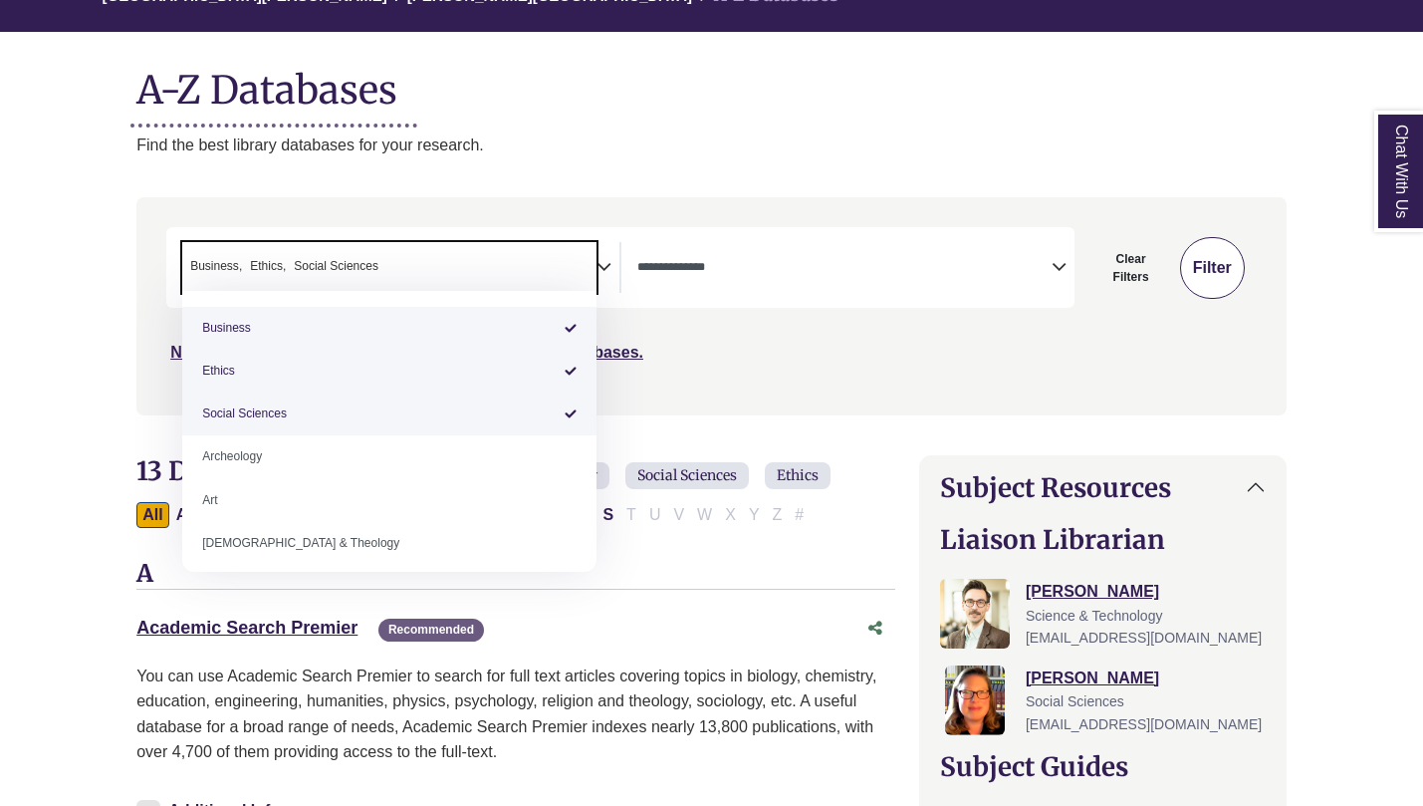
click at [1231, 271] on div "Search filters" at bounding box center [711, 305] width 1126 height 201
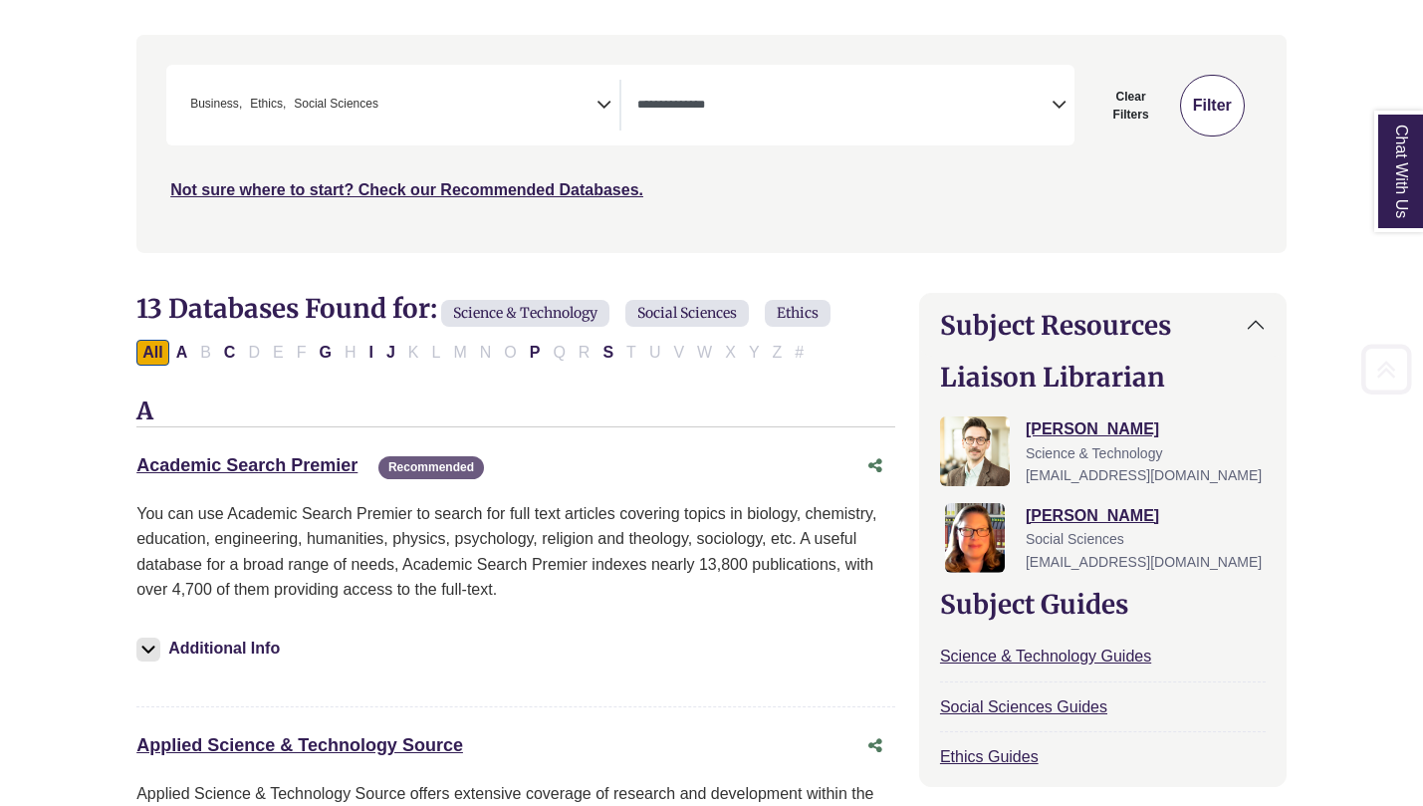
scroll to position [379, 0]
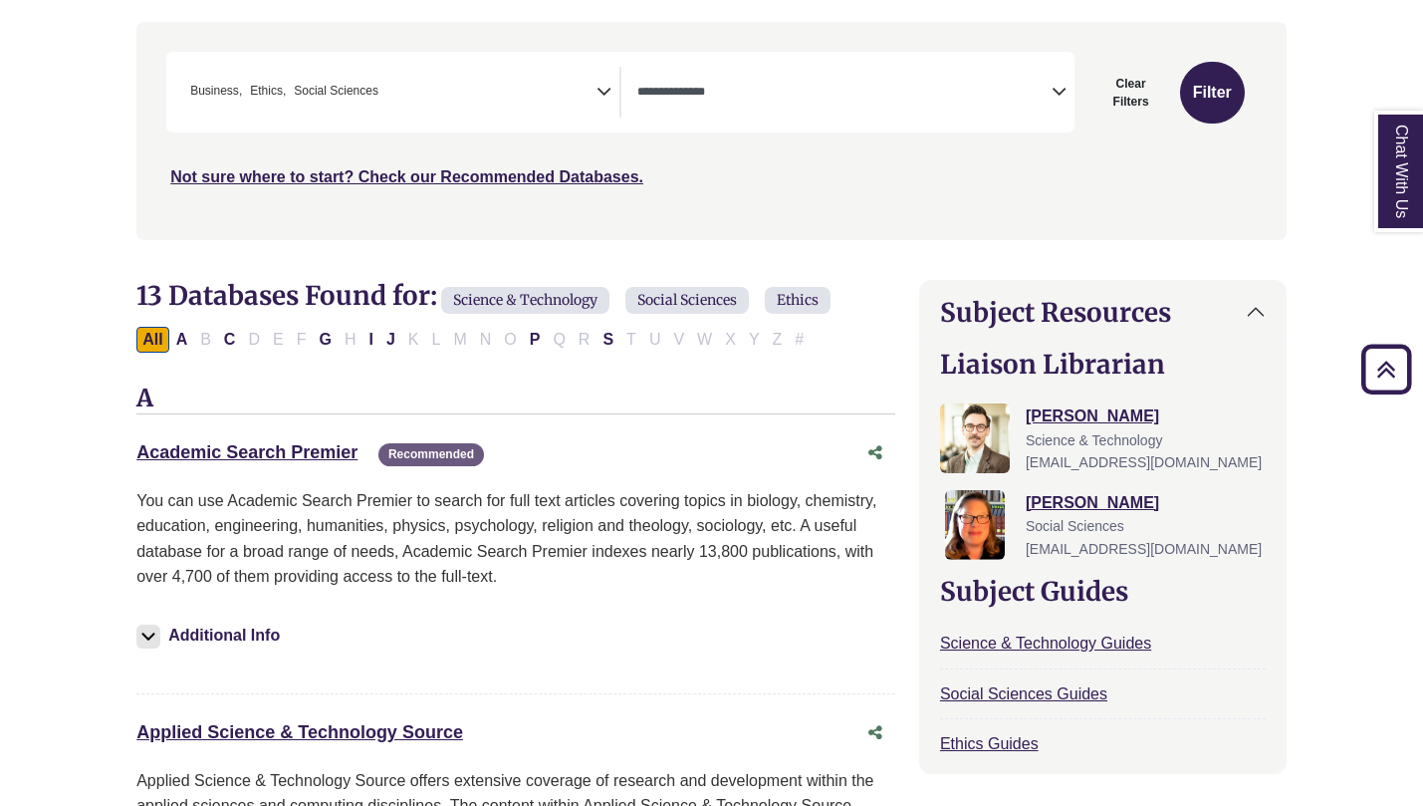
click at [606, 82] on icon "Search filters" at bounding box center [604, 89] width 15 height 30
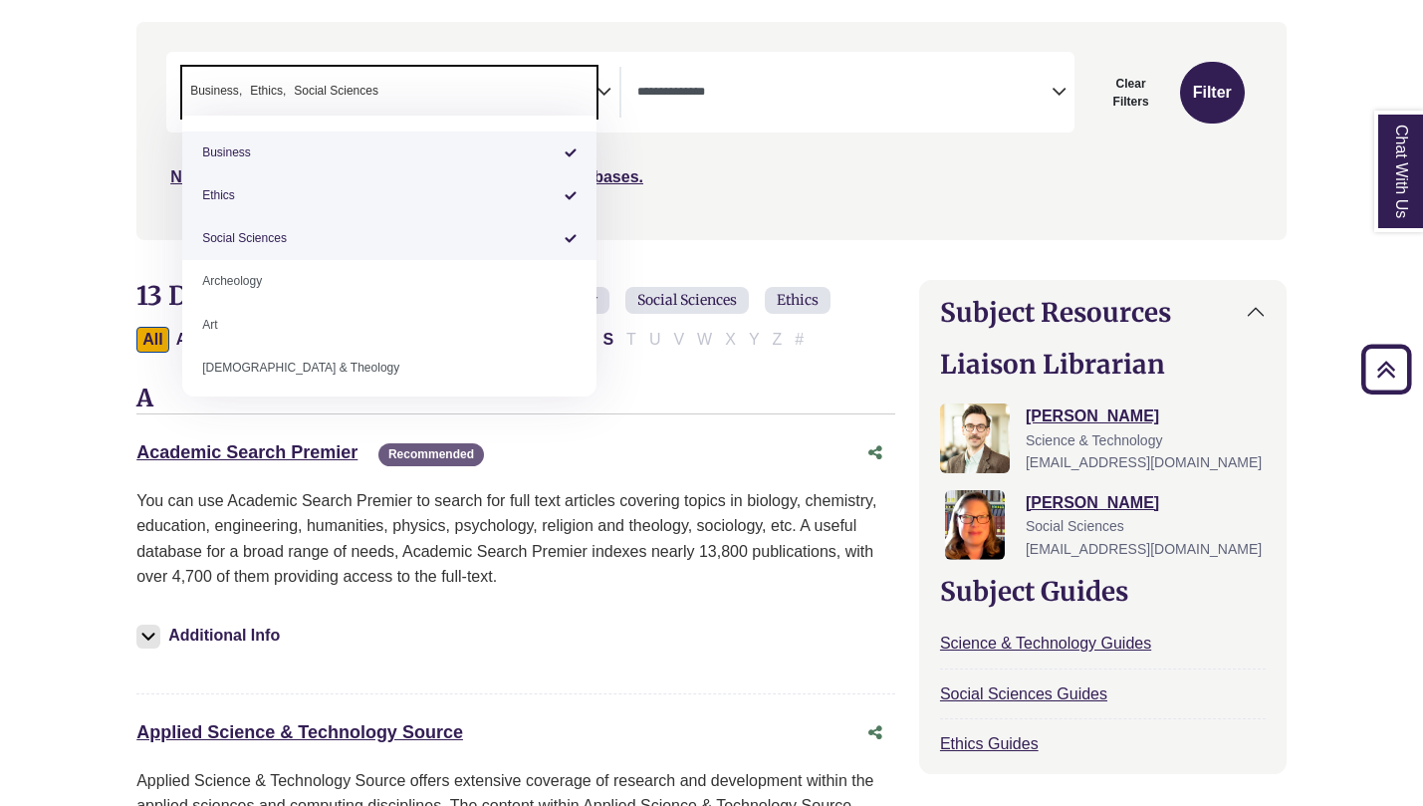
click at [728, 150] on div "Not sure where to start? Check our Recommended Databases." at bounding box center [575, 169] width 818 height 42
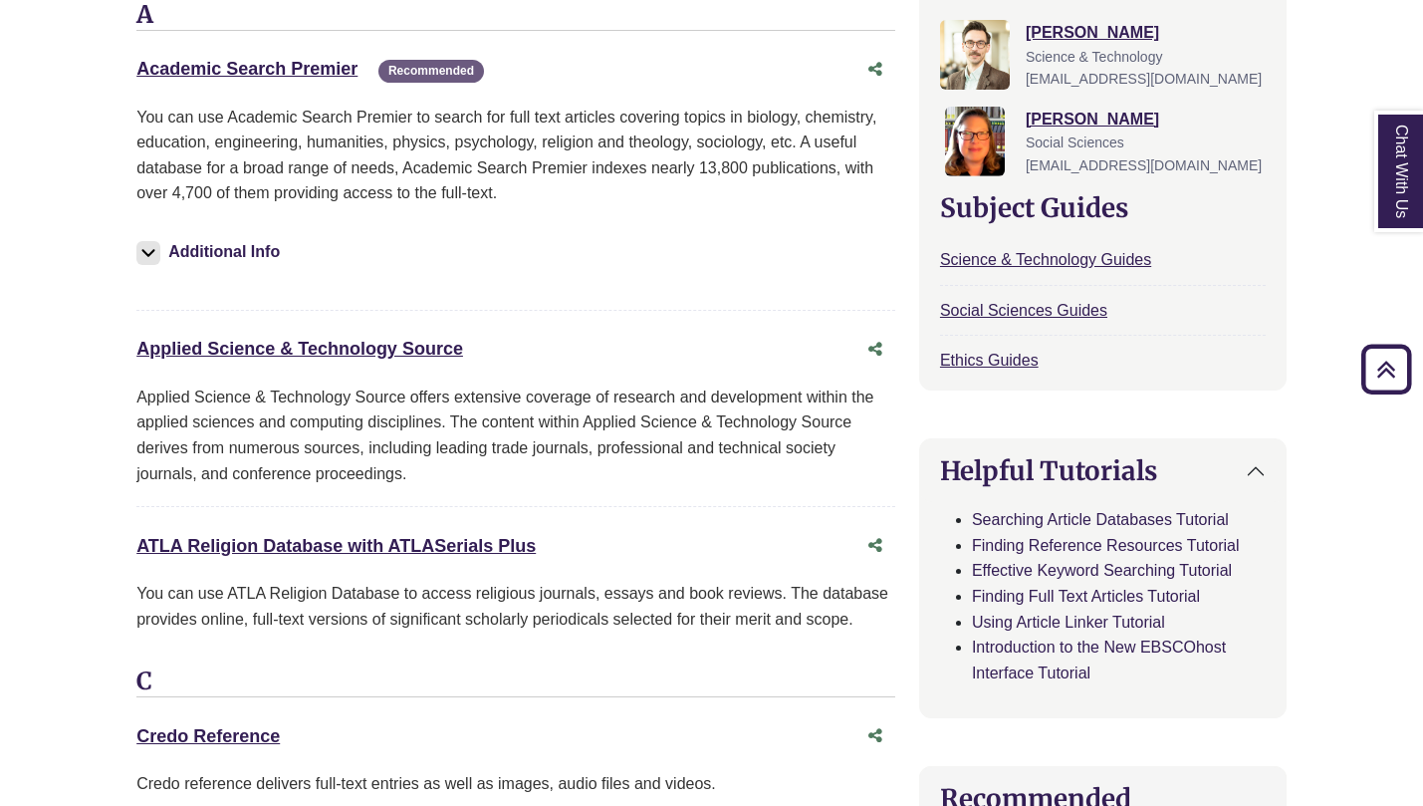
scroll to position [589, 0]
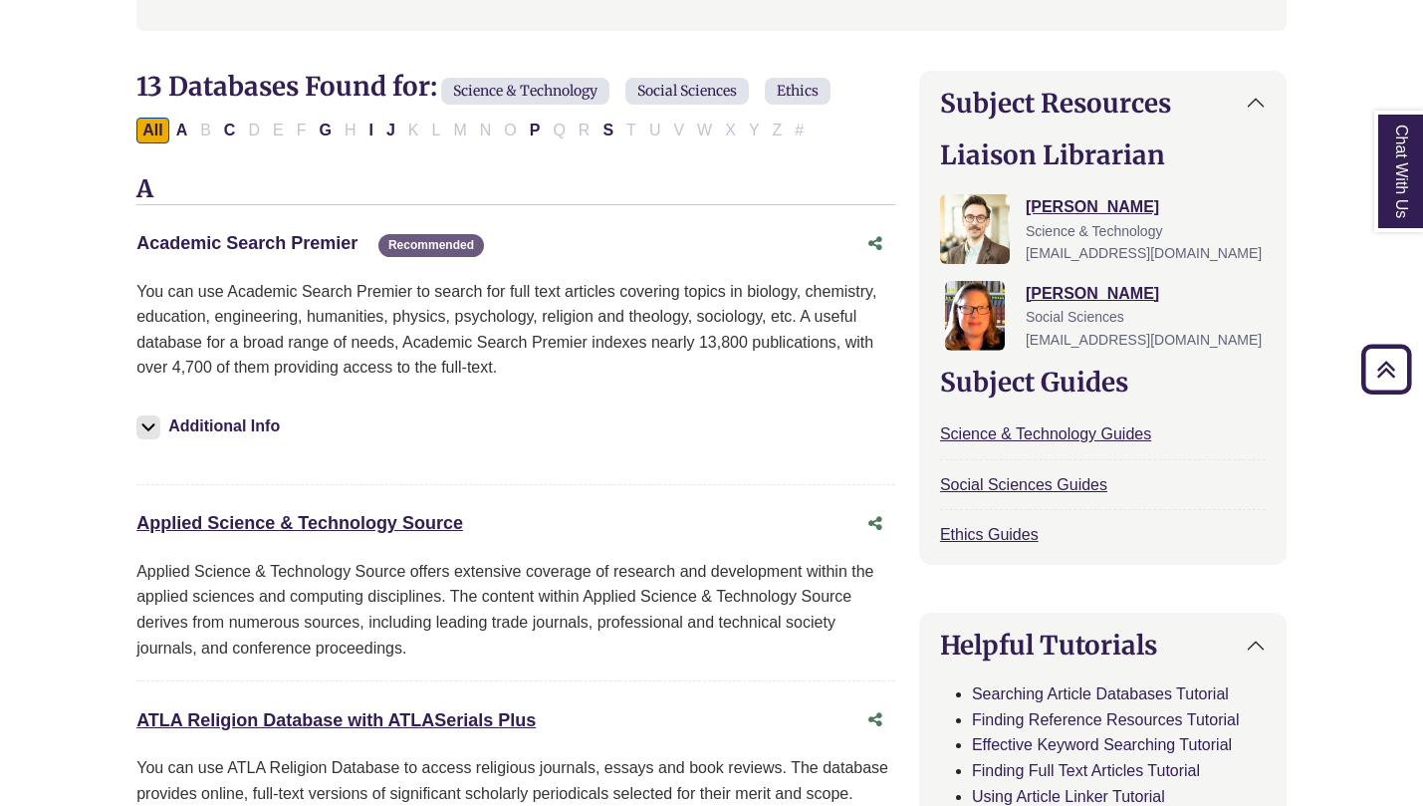
click at [273, 239] on link "Academic Search Premier This link opens in a new window" at bounding box center [246, 243] width 221 height 20
